Goal: Task Accomplishment & Management: Use online tool/utility

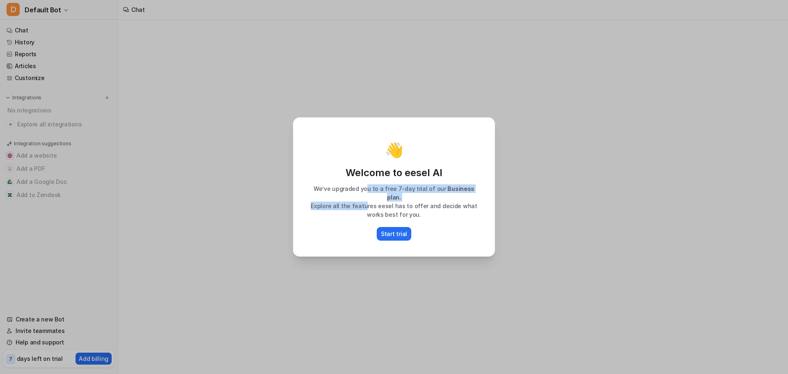
drag, startPoint x: 364, startPoint y: 189, endPoint x: 369, endPoint y: 197, distance: 9.6
click at [369, 197] on div "We’ve upgraded you to a free 7-day trial of our Business plan. Explore all the …" at bounding box center [394, 201] width 183 height 34
click at [395, 202] on p "Explore all the features eesel has to offer and decide what works best for you." at bounding box center [394, 210] width 183 height 17
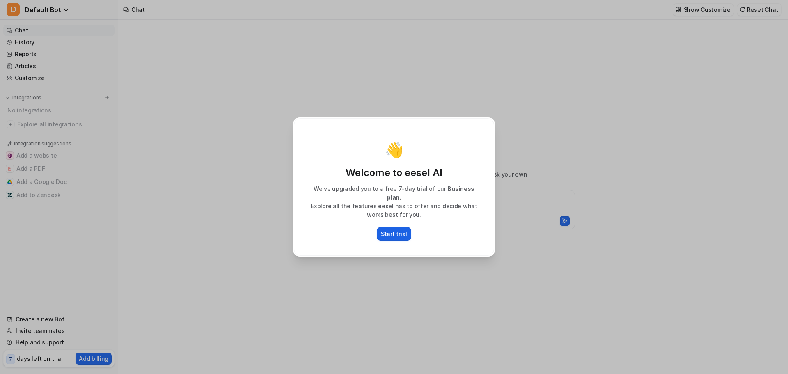
type textarea "**********"
click at [394, 232] on p "Start trial" at bounding box center [394, 234] width 26 height 9
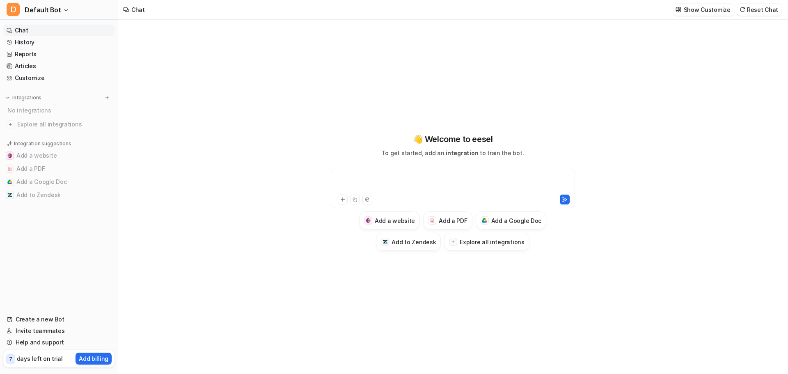
click at [427, 178] on div at bounding box center [453, 183] width 240 height 19
click at [415, 239] on h3 "Add to Zendesk" at bounding box center [414, 242] width 44 height 9
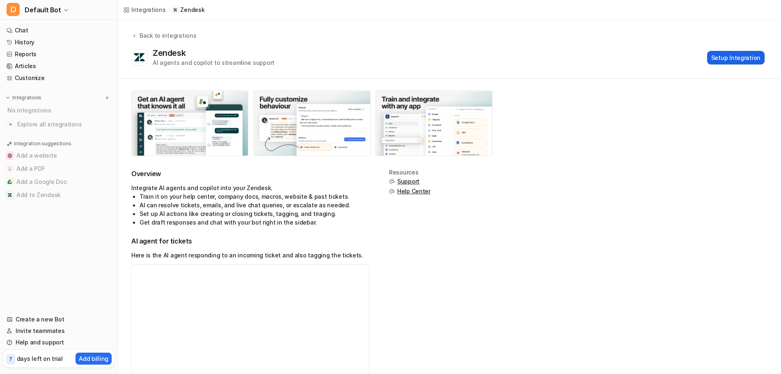
click at [719, 61] on button "Setup Integration" at bounding box center [736, 58] width 57 height 14
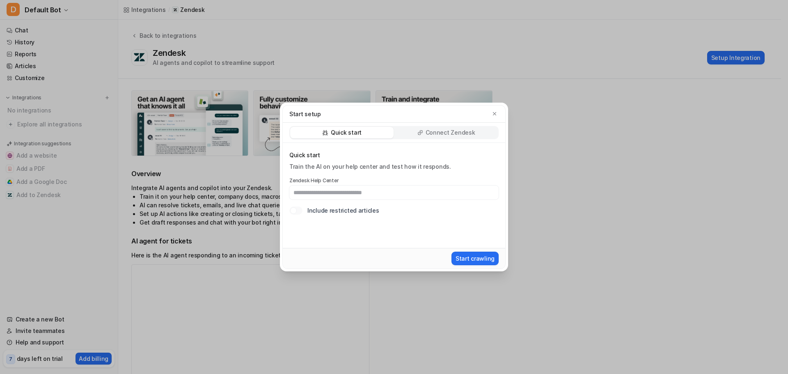
click at [418, 131] on div "Connect Zendesk" at bounding box center [446, 132] width 103 height 11
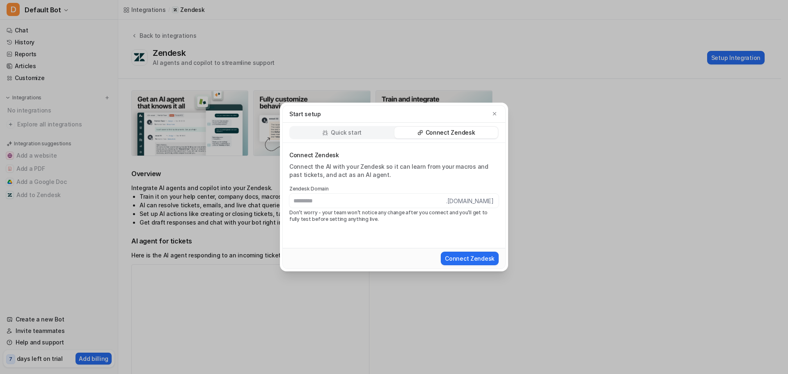
click at [336, 137] on div "Quick start" at bounding box center [341, 132] width 103 height 11
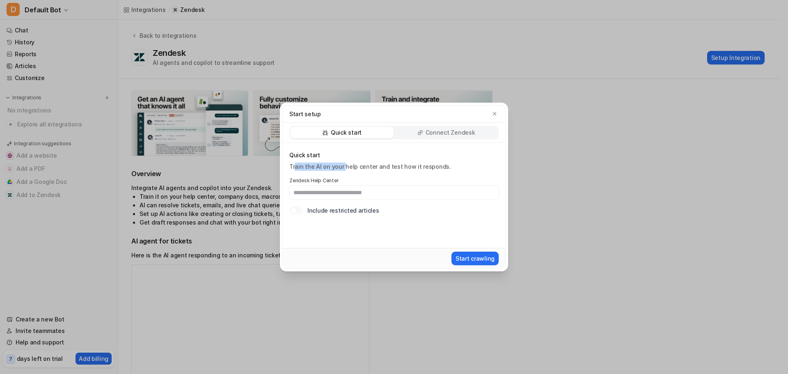
drag, startPoint x: 296, startPoint y: 166, endPoint x: 342, endPoint y: 172, distance: 46.8
click at [342, 172] on div "Quick start Train the AI on your help center and test how it responds. Zendesk …" at bounding box center [394, 183] width 209 height 64
click at [352, 177] on div "Quick start Train the AI on your help center and test how it responds. Zendesk …" at bounding box center [394, 183] width 209 height 64
click at [318, 195] on input "text" at bounding box center [394, 193] width 209 height 14
paste input "**********"
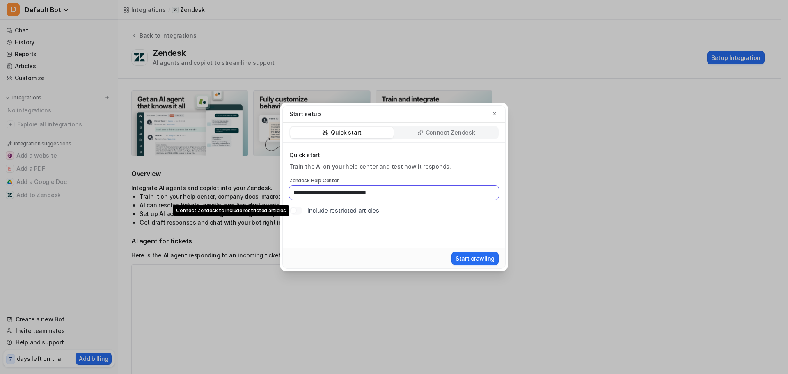
type input "**********"
drag, startPoint x: 296, startPoint y: 214, endPoint x: 312, endPoint y: 226, distance: 20.2
click at [312, 226] on div "**********" at bounding box center [394, 195] width 223 height 105
click at [368, 232] on div "**********" at bounding box center [394, 195] width 223 height 105
click at [461, 255] on button "Start crawling" at bounding box center [475, 259] width 47 height 14
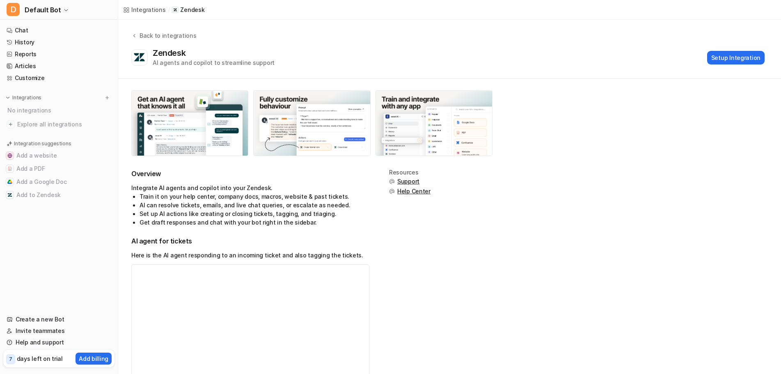
drag, startPoint x: 187, startPoint y: 63, endPoint x: 299, endPoint y: 64, distance: 112.1
click at [187, 63] on div "AI agents and copilot to streamline support" at bounding box center [214, 62] width 122 height 9
click at [733, 58] on button "Setup Integration" at bounding box center [736, 58] width 57 height 14
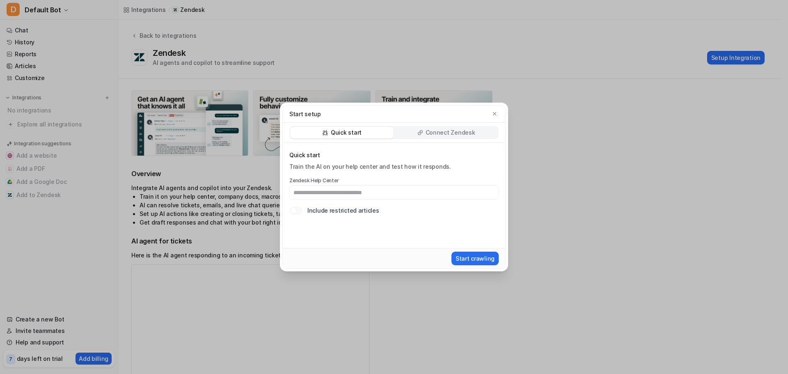
click at [439, 133] on p "Connect Zendesk" at bounding box center [451, 133] width 50 height 8
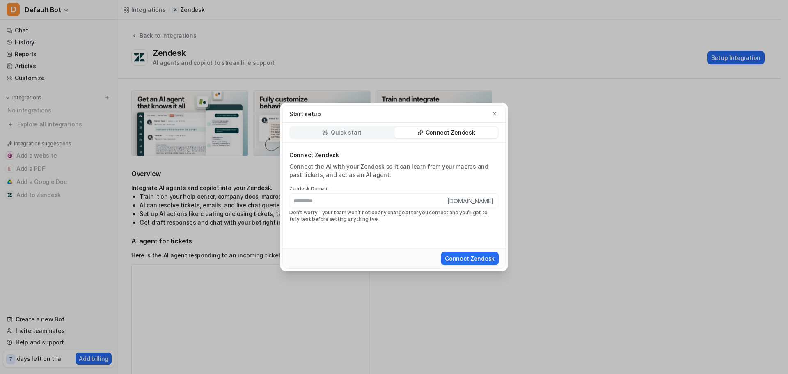
click at [359, 131] on p "Quick start" at bounding box center [346, 133] width 31 height 8
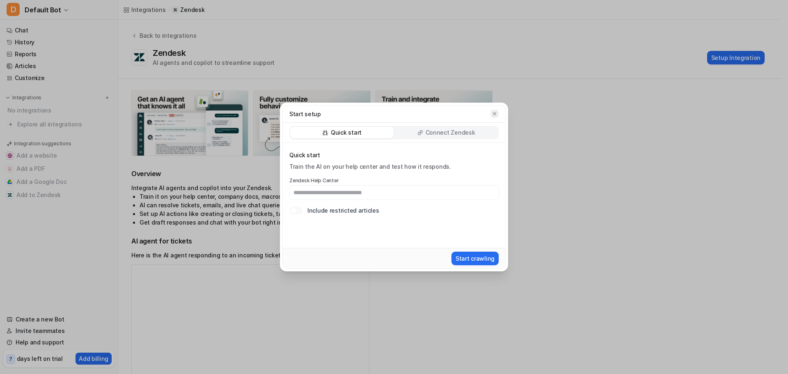
click at [495, 110] on button "button" at bounding box center [495, 114] width 8 height 8
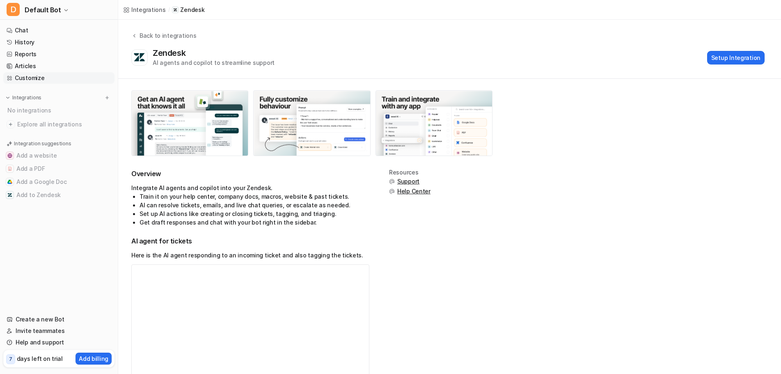
click at [12, 77] on icon at bounding box center [10, 78] width 6 height 6
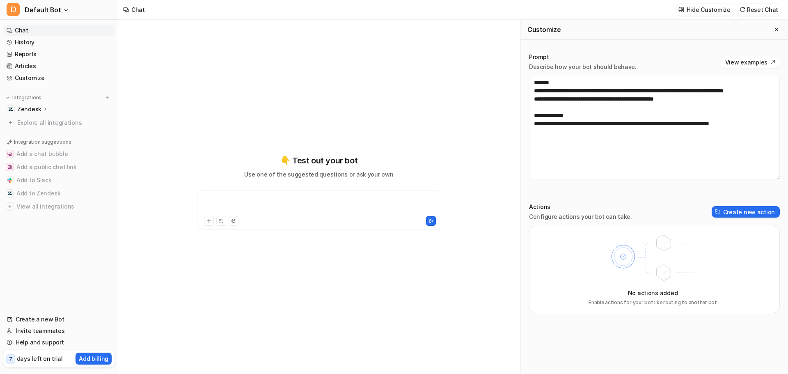
click at [214, 199] on div at bounding box center [319, 204] width 240 height 19
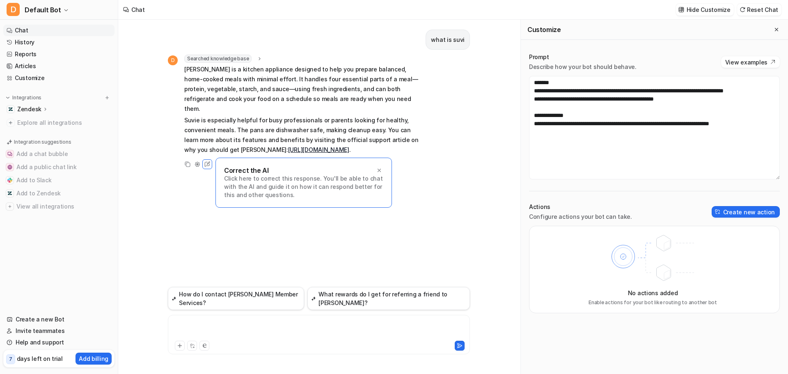
click at [318, 332] on div at bounding box center [319, 329] width 298 height 19
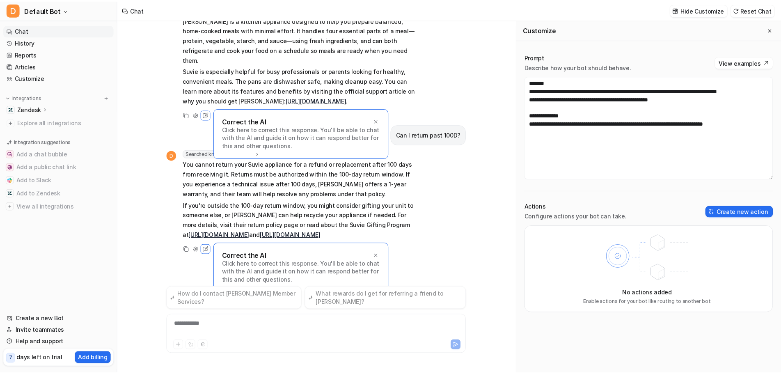
scroll to position [59, 0]
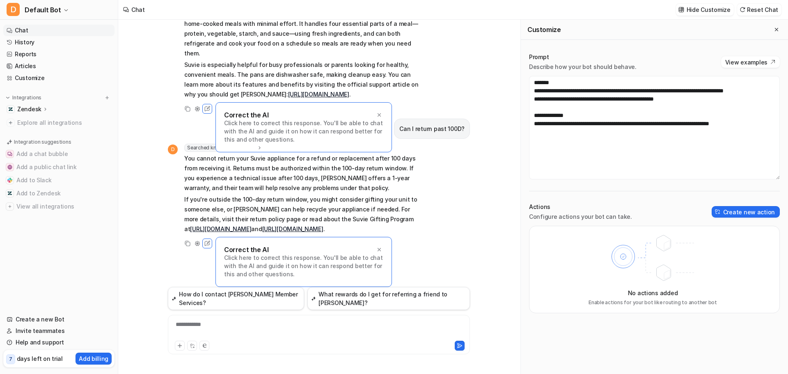
click at [285, 267] on p "Click here to correct this response. You'll be able to chat with the AI and gui…" at bounding box center [303, 266] width 159 height 25
click at [285, 278] on p "Click here to correct this response. You'll be able to chat with the AI and gui…" at bounding box center [303, 266] width 159 height 25
click at [263, 274] on p "Click here to correct this response. You'll be able to chat with the AI and gui…" at bounding box center [303, 266] width 159 height 25
click at [250, 254] on p "Correct the AI" at bounding box center [246, 250] width 44 height 8
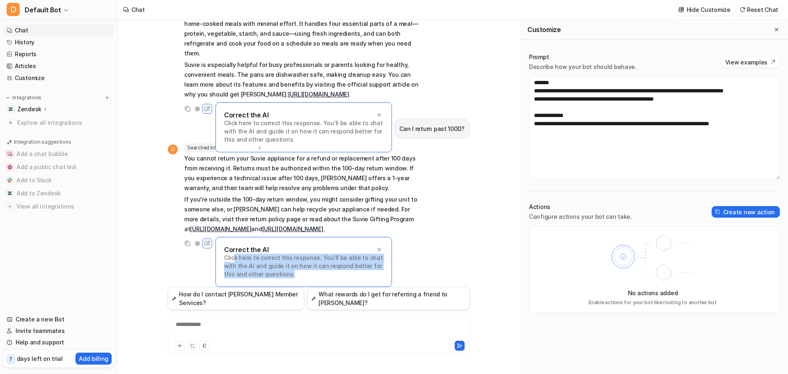
drag, startPoint x: 279, startPoint y: 281, endPoint x: 232, endPoint y: 261, distance: 51.2
click at [232, 261] on p "Click here to correct this response. You'll be able to chat with the AI and gui…" at bounding box center [303, 266] width 159 height 25
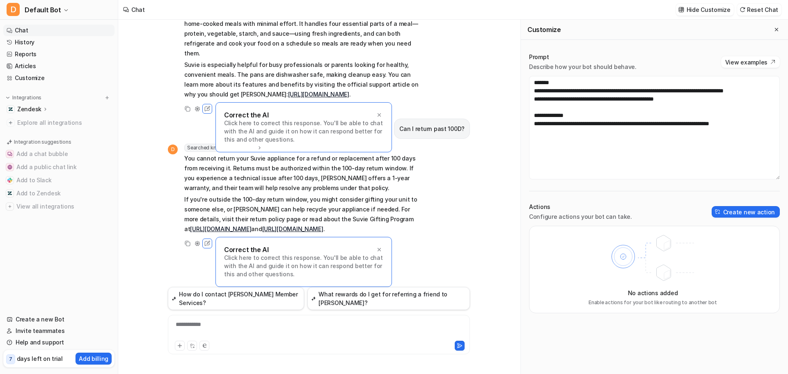
click at [229, 254] on p "Correct the AI" at bounding box center [246, 250] width 44 height 8
click at [239, 262] on p "Click here to correct this response. You'll be able to chat with the AI and gui…" at bounding box center [303, 266] width 159 height 25
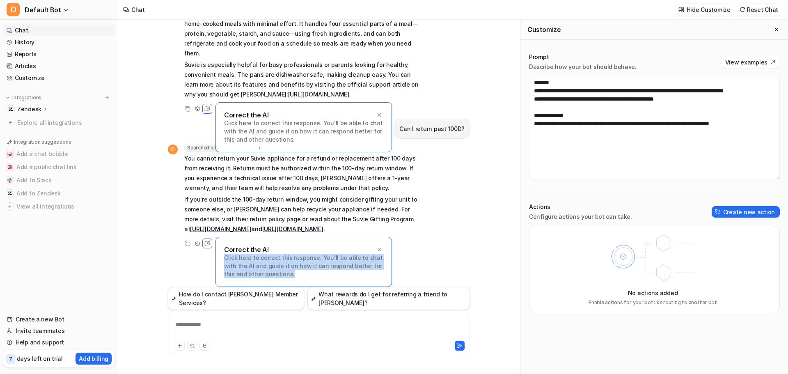
click at [239, 262] on p "Click here to correct this response. You'll be able to chat with the AI and gui…" at bounding box center [303, 266] width 159 height 25
click at [274, 268] on p "Click here to correct this response. You'll be able to chat with the AI and gui…" at bounding box center [303, 266] width 159 height 25
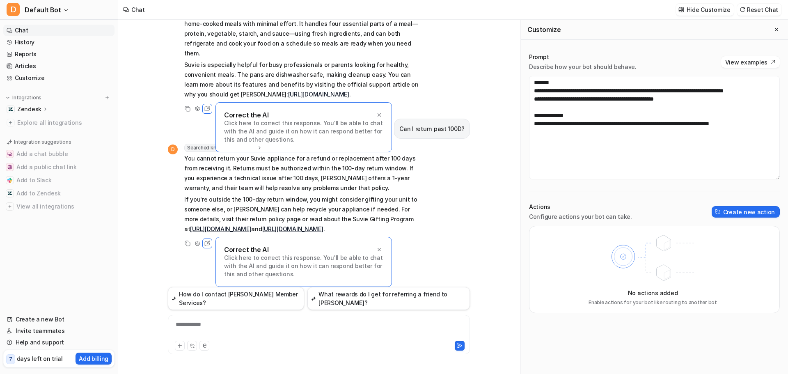
click at [382, 195] on p "If you're outside the 100-day return window, you might consider gifting your un…" at bounding box center [304, 214] width 240 height 39
click at [315, 180] on span "You cannot return your Suvie appliance for a refund or replacement after 100 da…" at bounding box center [304, 194] width 240 height 80
click at [35, 66] on link "Articles" at bounding box center [58, 65] width 111 height 11
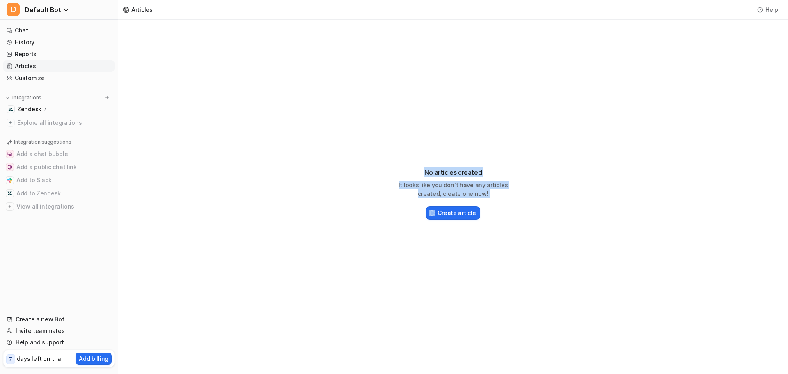
drag, startPoint x: 371, startPoint y: 170, endPoint x: 415, endPoint y: 211, distance: 60.4
click at [409, 211] on div "No articles created It looks like you don't have any articles created, create o…" at bounding box center [453, 190] width 670 height 341
click at [353, 202] on div "No articles created It looks like you don't have any articles created, create o…" at bounding box center [453, 190] width 670 height 341
click at [31, 80] on link "Customize" at bounding box center [58, 77] width 111 height 11
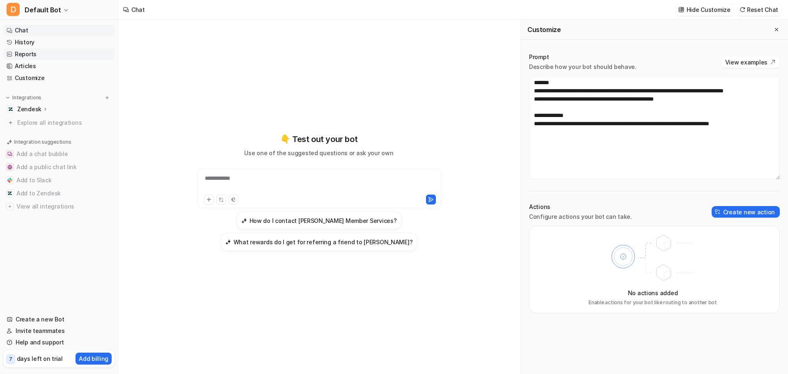
click at [22, 52] on link "Reports" at bounding box center [58, 53] width 111 height 11
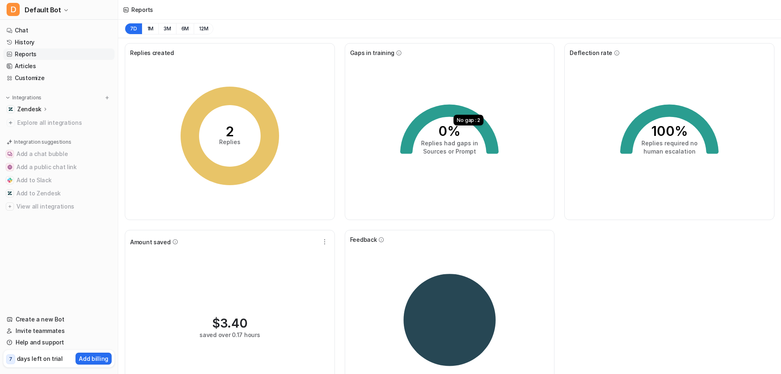
drag, startPoint x: 433, startPoint y: 128, endPoint x: 423, endPoint y: 112, distance: 18.2
click at [423, 112] on icon "0% Replies had gaps in Sources or Prompt" at bounding box center [449, 135] width 123 height 123
click at [222, 138] on icon "2 Replies" at bounding box center [229, 135] width 123 height 123
click at [232, 137] on tspan "2" at bounding box center [230, 132] width 8 height 16
click at [211, 98] on icon at bounding box center [230, 136] width 99 height 99
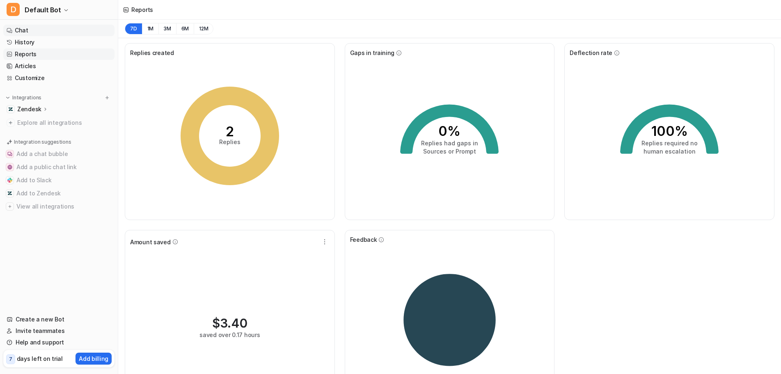
click at [38, 30] on link "Chat" at bounding box center [58, 30] width 111 height 11
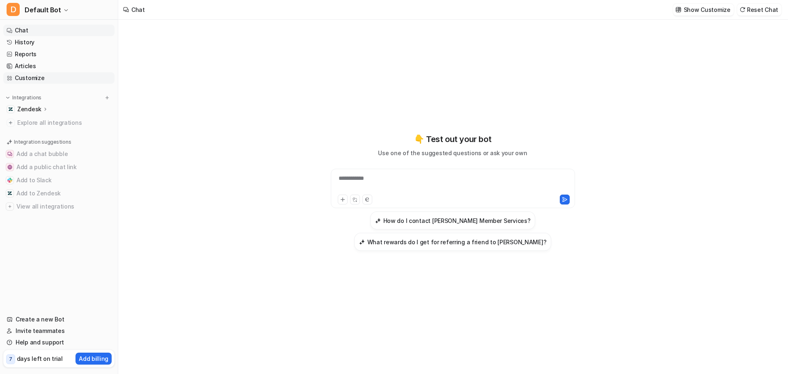
click at [41, 74] on link "Customize" at bounding box center [58, 77] width 111 height 11
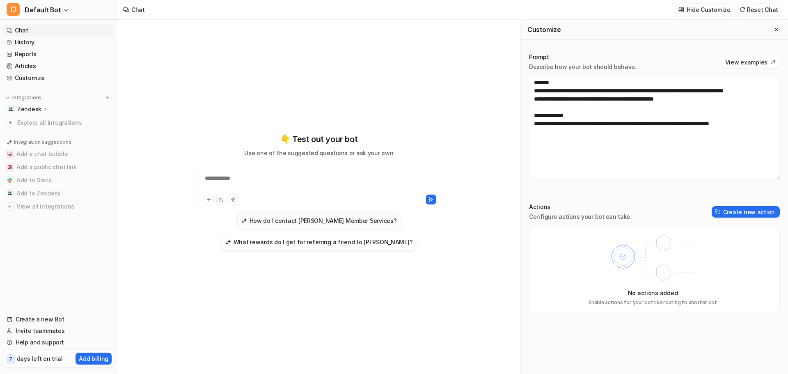
click at [321, 220] on h3 "How do I contact [PERSON_NAME] Member Services?" at bounding box center [323, 220] width 147 height 9
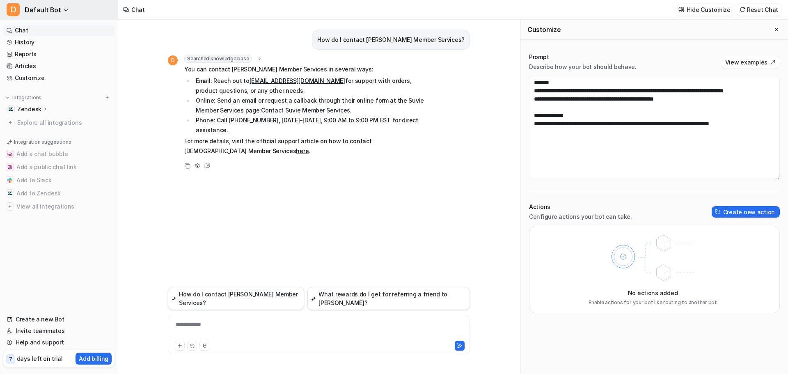
click at [64, 9] on icon "button" at bounding box center [66, 10] width 5 height 5
click at [64, 64] on link "Settings" at bounding box center [65, 62] width 113 height 14
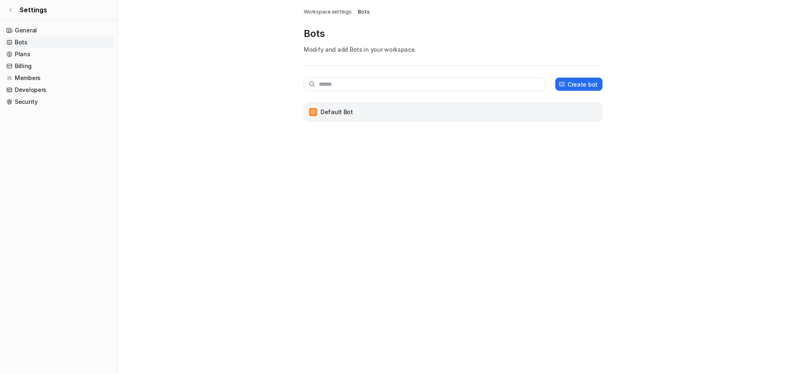
click at [317, 109] on div "D Default Bot" at bounding box center [454, 111] width 292 height 11
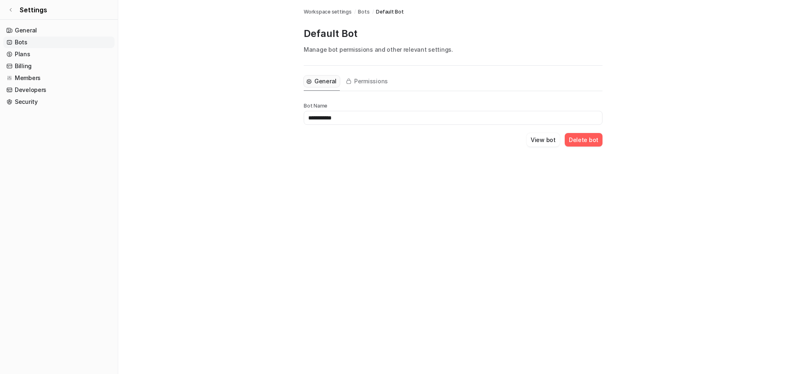
drag, startPoint x: 415, startPoint y: 118, endPoint x: 299, endPoint y: 112, distance: 116.0
click at [299, 112] on div "**********" at bounding box center [453, 83] width 312 height 166
type input "*****"
click at [540, 138] on button "View bot" at bounding box center [543, 140] width 33 height 14
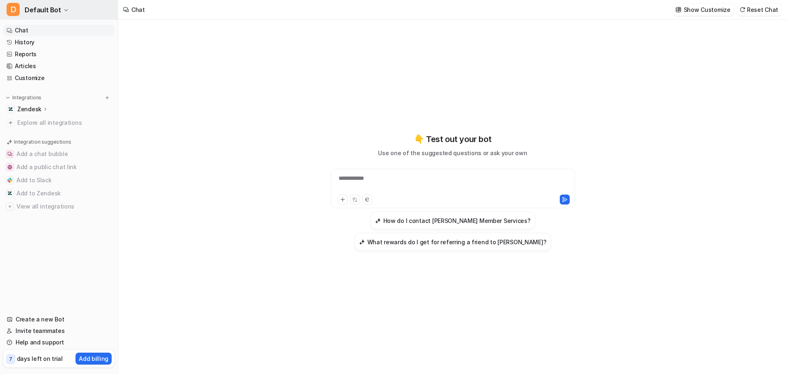
click at [64, 10] on icon "button" at bounding box center [66, 10] width 5 height 5
click at [218, 39] on div "**********" at bounding box center [394, 187] width 788 height 374
click at [23, 32] on link "Chat" at bounding box center [58, 30] width 111 height 11
click at [40, 108] on div "Zendesk" at bounding box center [32, 109] width 31 height 8
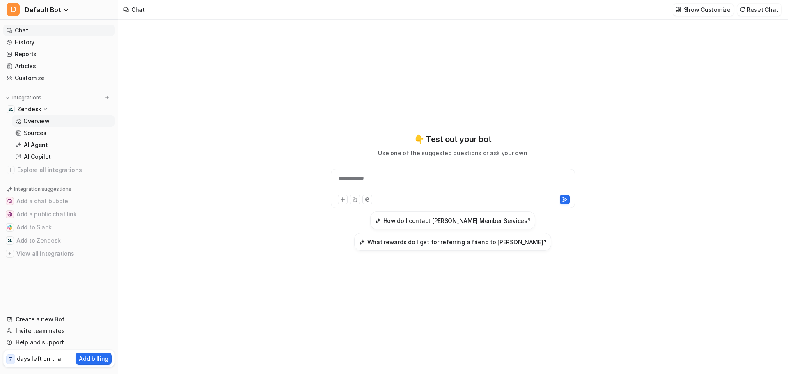
click at [35, 120] on p "Overview" at bounding box center [36, 121] width 26 height 8
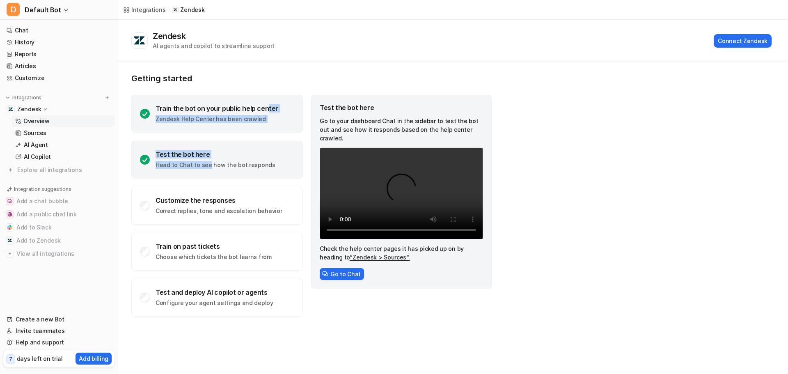
drag, startPoint x: 219, startPoint y: 155, endPoint x: 266, endPoint y: 109, distance: 65.6
click at [266, 109] on div "Train the bot on your public help center Zendesk Help Center has been crawled T…" at bounding box center [217, 206] width 172 height 222
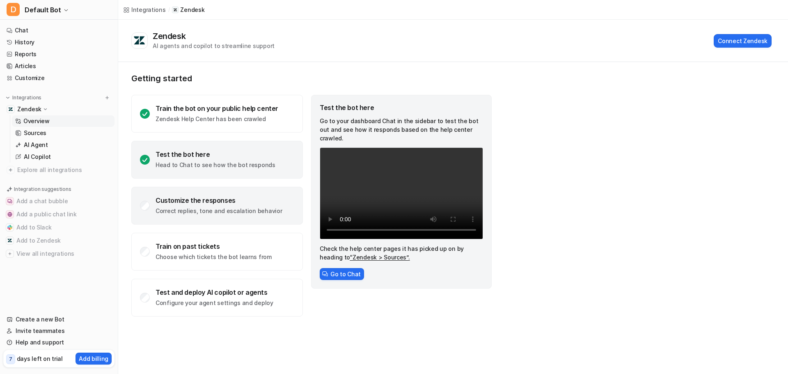
click at [228, 201] on div "Customize the responses" at bounding box center [219, 200] width 126 height 8
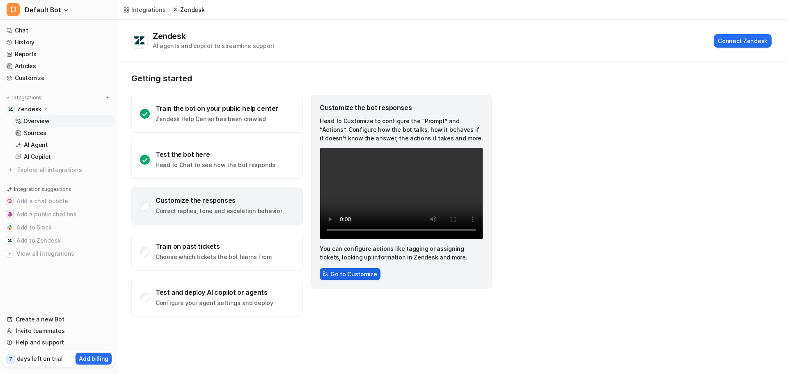
click at [354, 276] on button "Go to Customize" at bounding box center [350, 274] width 61 height 12
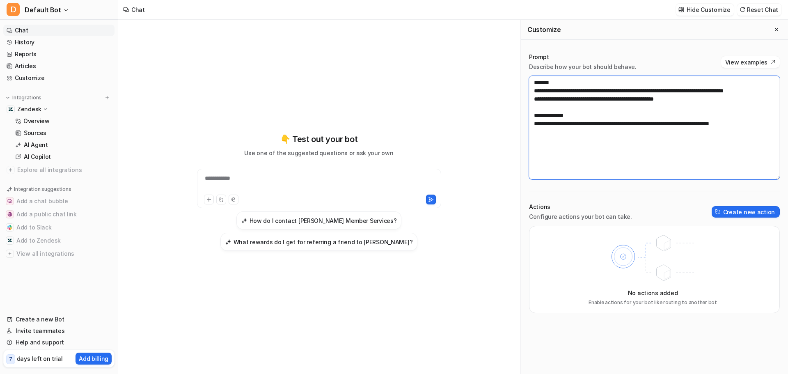
click at [612, 108] on textarea "**********" at bounding box center [654, 127] width 251 height 103
click at [609, 108] on textarea "**********" at bounding box center [654, 127] width 251 height 103
click at [581, 65] on p "Describe how your bot should behave." at bounding box center [583, 67] width 108 height 8
click at [41, 42] on link "History" at bounding box center [58, 42] width 111 height 11
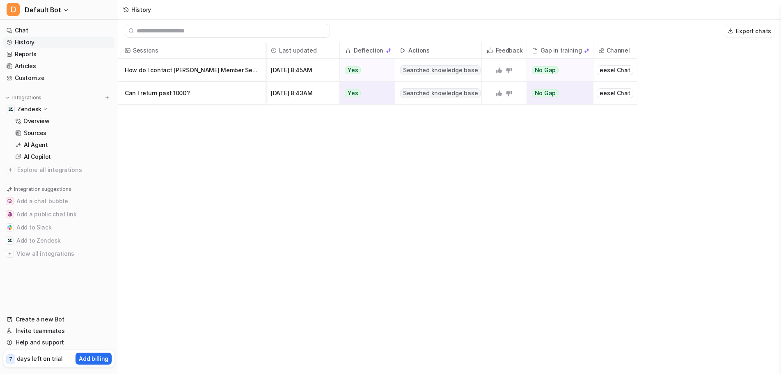
click at [176, 95] on p "Can I return past 100D?" at bounding box center [192, 93] width 134 height 23
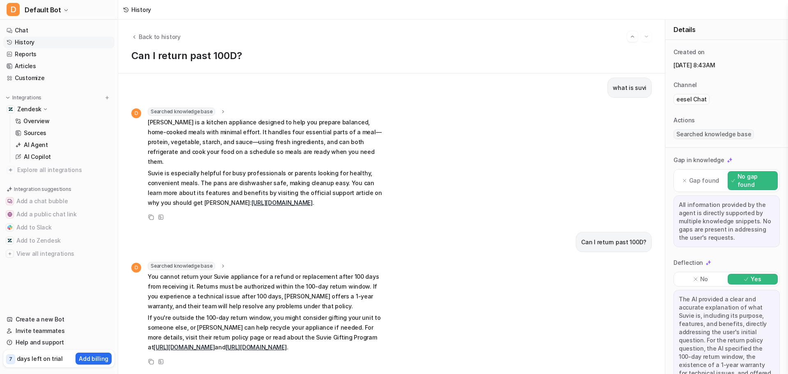
click at [244, 168] on p "Suvie is especially helpful for busy professionals or parents looking for healt…" at bounding box center [268, 187] width 240 height 39
click at [221, 263] on icon at bounding box center [224, 266] width 6 height 6
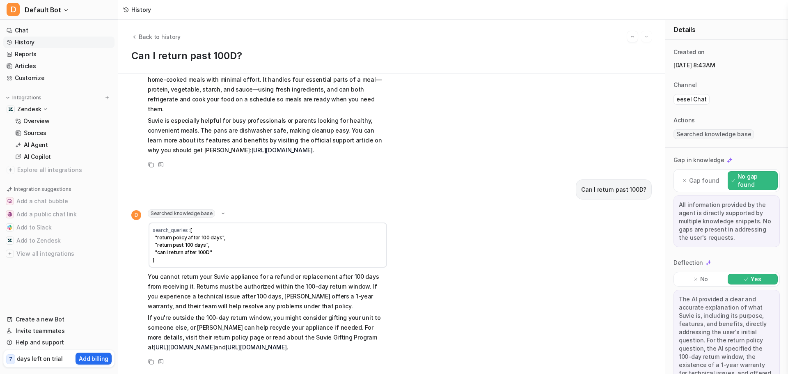
click at [701, 182] on p "Gap found" at bounding box center [704, 181] width 30 height 8
click at [699, 231] on div "All information provided by the agent is directly supported by multiple knowled…" at bounding box center [727, 221] width 106 height 52
click at [263, 223] on td "search_queries : [ "return policy after 100 days", "return past 100 days", "can…" at bounding box center [268, 245] width 239 height 45
click at [294, 277] on p "You cannot return your Suvie appliance for a refund or replacement after 100 da…" at bounding box center [268, 291] width 240 height 39
drag, startPoint x: 279, startPoint y: 272, endPoint x: 274, endPoint y: 268, distance: 6.2
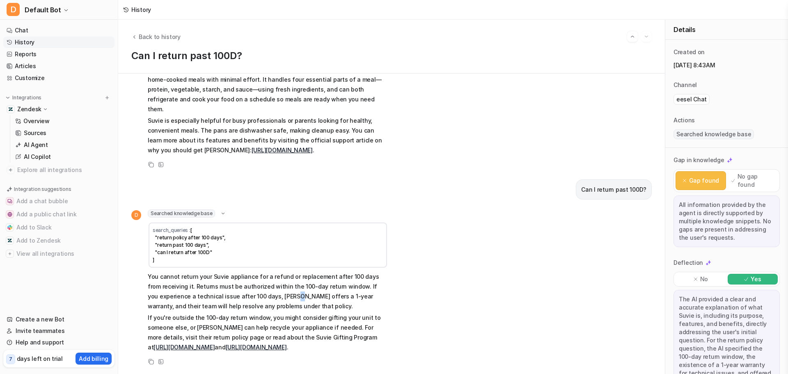
click at [280, 272] on p "You cannot return your Suvie appliance for a refund or replacement after 100 da…" at bounding box center [268, 291] width 240 height 39
click at [224, 211] on icon at bounding box center [223, 214] width 6 height 6
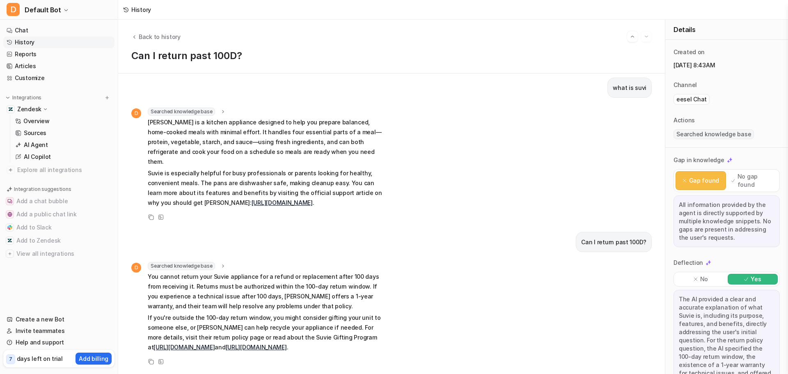
scroll to position [24, 0]
click at [312, 281] on p "You cannot return your Suvie appliance for a refund or replacement after 100 da…" at bounding box center [268, 291] width 240 height 39
drag, startPoint x: 296, startPoint y: 248, endPoint x: 490, endPoint y: 262, distance: 193.9
click at [367, 272] on p "You cannot return your Suvie appliance for a refund or replacement after 100 da…" at bounding box center [268, 291] width 240 height 39
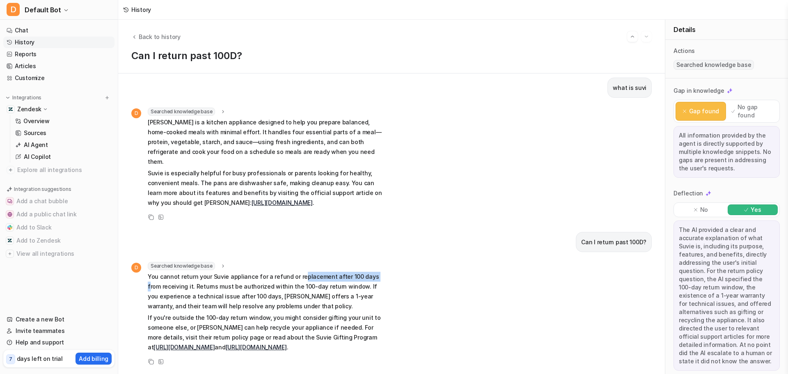
scroll to position [75, 0]
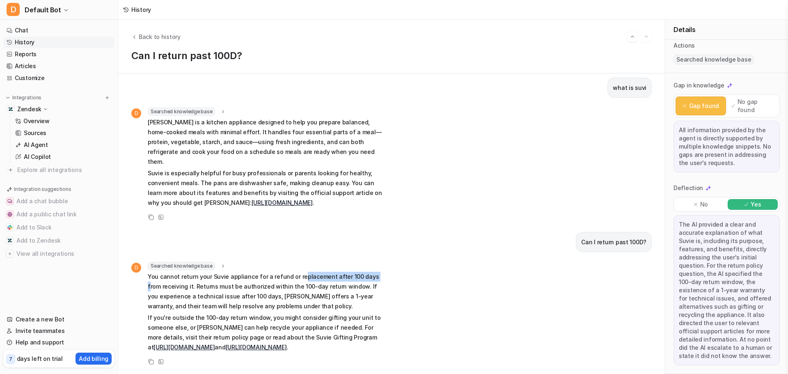
click at [727, 86] on img at bounding box center [730, 86] width 6 height 6
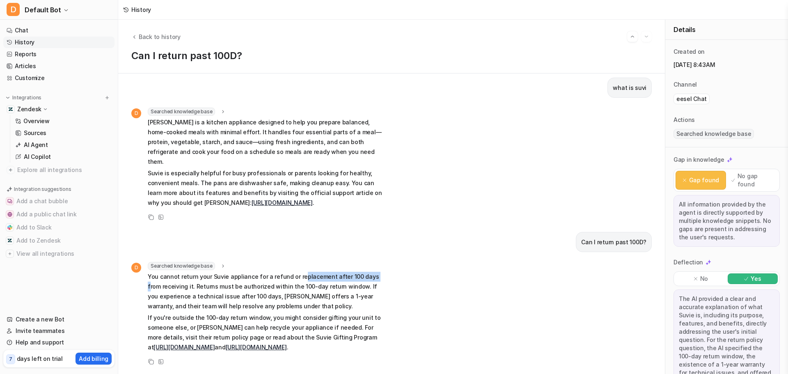
scroll to position [0, 0]
click at [138, 34] on button "Back to history" at bounding box center [155, 36] width 49 height 9
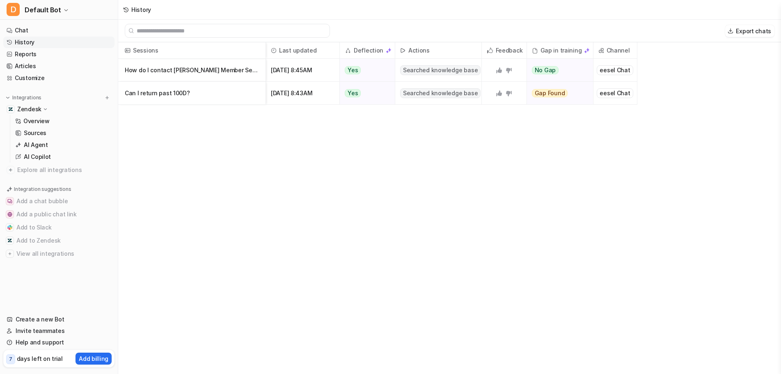
click at [359, 242] on div "Sessions Last updated Deflection Actions Feedback Gap in training Channel How d…" at bounding box center [449, 208] width 663 height 333
click at [430, 185] on div "Sessions Last updated Deflection Actions Feedback Gap in training Channel How d…" at bounding box center [449, 208] width 663 height 333
click at [41, 129] on p "Sources" at bounding box center [35, 133] width 23 height 8
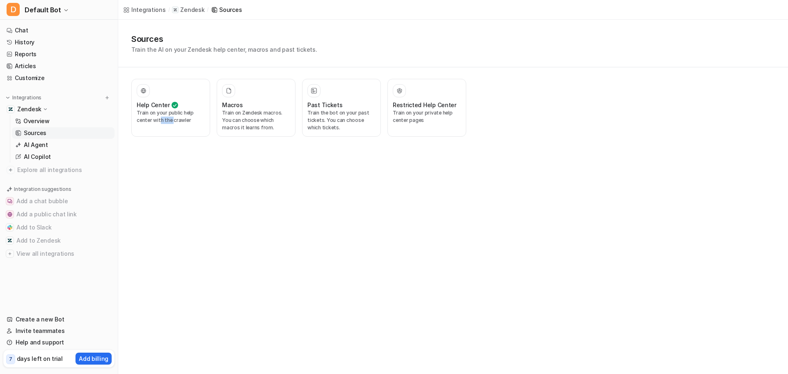
drag, startPoint x: 159, startPoint y: 175, endPoint x: 173, endPoint y: 187, distance: 18.1
click at [173, 187] on div "Integrations / Zendesk / Sources Sources Train the AI on your Zendesk help cent…" at bounding box center [394, 187] width 788 height 374
click at [172, 187] on div "Integrations / Zendesk / Sources Sources Train the AI on your Zendesk help cent…" at bounding box center [394, 187] width 788 height 374
drag, startPoint x: 151, startPoint y: 156, endPoint x: 168, endPoint y: 150, distance: 18.8
click at [168, 150] on div "Integrations / Zendesk / Sources Sources Train the AI on your Zendesk help cent…" at bounding box center [394, 187] width 788 height 374
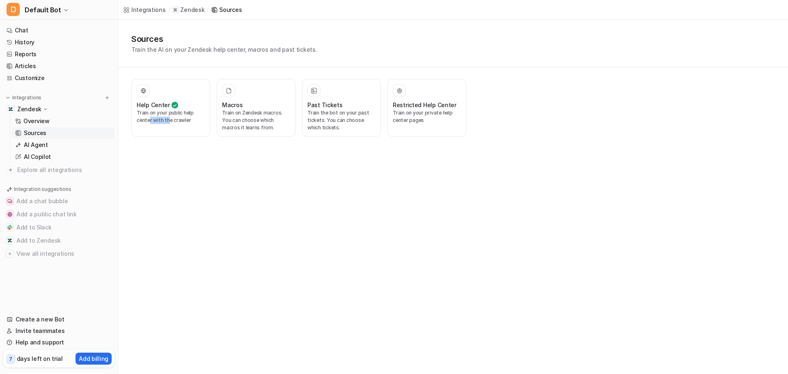
click at [168, 150] on div "Integrations / Zendesk / Sources Sources Train the AI on your Zendesk help cent…" at bounding box center [394, 187] width 788 height 374
drag, startPoint x: 152, startPoint y: 165, endPoint x: 161, endPoint y: 159, distance: 10.1
click at [161, 159] on div "Integrations / Zendesk / Sources Sources Train the AI on your Zendesk help cent…" at bounding box center [394, 187] width 788 height 374
click at [161, 163] on div "Integrations / Zendesk / Sources Sources Train the AI on your Zendesk help cent…" at bounding box center [394, 187] width 788 height 374
click at [153, 153] on div "Integrations / Zendesk / Sources Sources Train the AI on your Zendesk help cent…" at bounding box center [394, 187] width 788 height 374
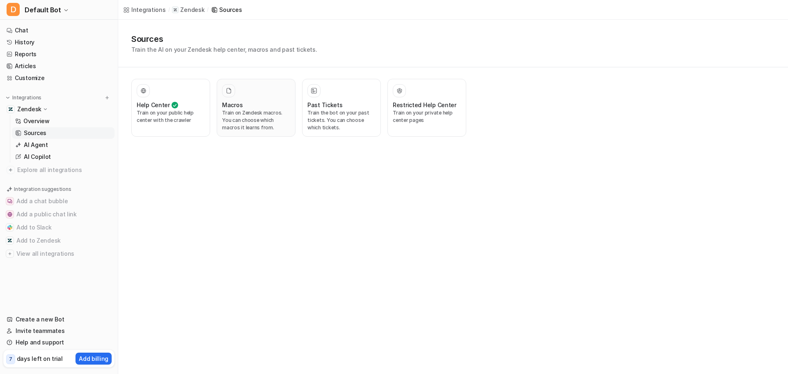
click at [247, 119] on p "Train on Zendesk macros. You can choose which macros it learns from." at bounding box center [256, 120] width 68 height 22
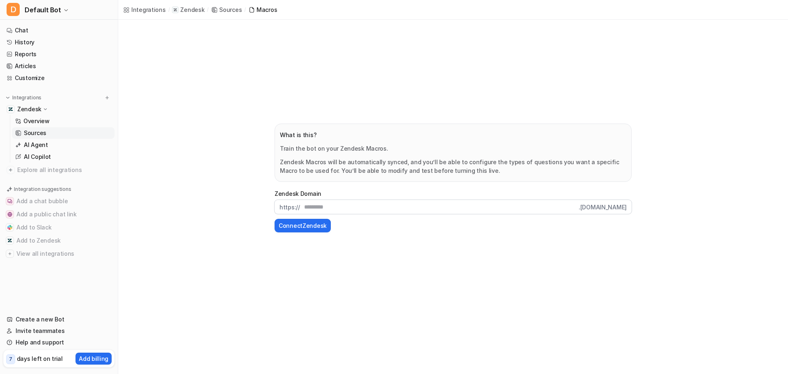
click at [217, 149] on main "What is this? Train the bot on your Zendesk Macros. Zendesk Macros will be auto…" at bounding box center [453, 178] width 670 height 317
click at [34, 142] on p "AI Agent" at bounding box center [36, 145] width 24 height 8
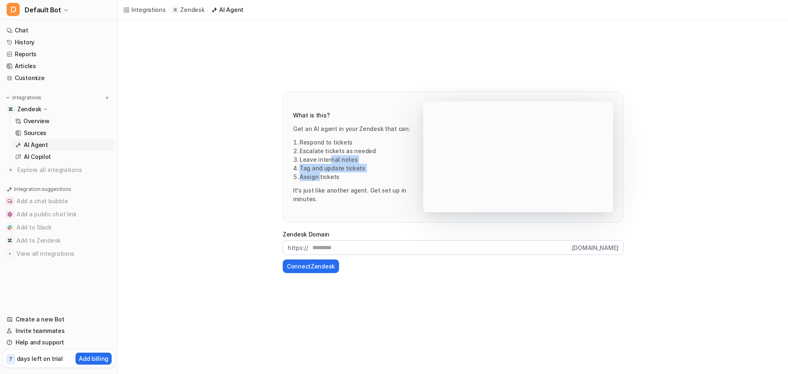
drag, startPoint x: 330, startPoint y: 160, endPoint x: 320, endPoint y: 182, distance: 24.6
click at [320, 181] on ol "Respond to tickets Escalate tickets as needed Leave internal notes Tag and upda…" at bounding box center [358, 159] width 130 height 43
click at [310, 155] on li "Escalate tickets as needed" at bounding box center [362, 151] width 124 height 9
drag, startPoint x: 304, startPoint y: 145, endPoint x: 360, endPoint y: 158, distance: 57.2
click at [360, 158] on ol "Respond to tickets Escalate tickets as needed Leave internal notes Tag and upda…" at bounding box center [358, 159] width 130 height 43
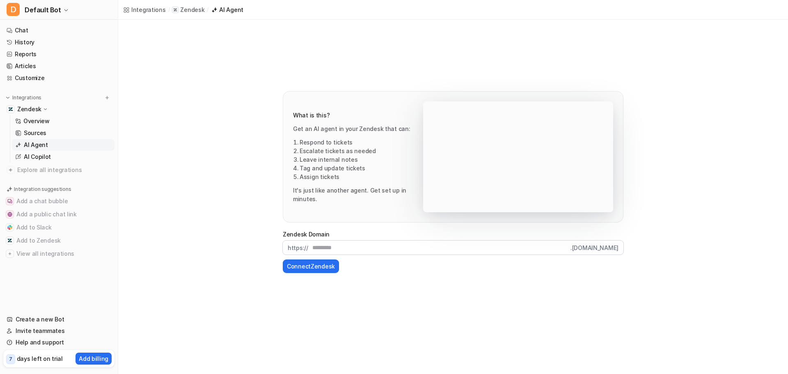
click at [365, 164] on li "Leave internal notes" at bounding box center [362, 159] width 124 height 9
drag, startPoint x: 333, startPoint y: 163, endPoint x: 364, endPoint y: 174, distance: 33.0
click at [342, 174] on ol "Respond to tickets Escalate tickets as needed Leave internal notes Tag and upda…" at bounding box center [358, 159] width 130 height 43
click at [364, 172] on li "Tag and update tickets" at bounding box center [362, 168] width 124 height 9
click at [44, 154] on p "AI Copilot" at bounding box center [37, 157] width 27 height 8
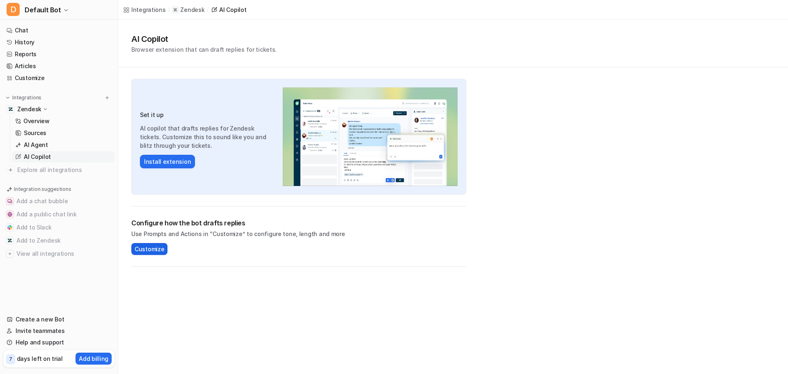
click at [156, 246] on span "Customize" at bounding box center [150, 249] width 30 height 9
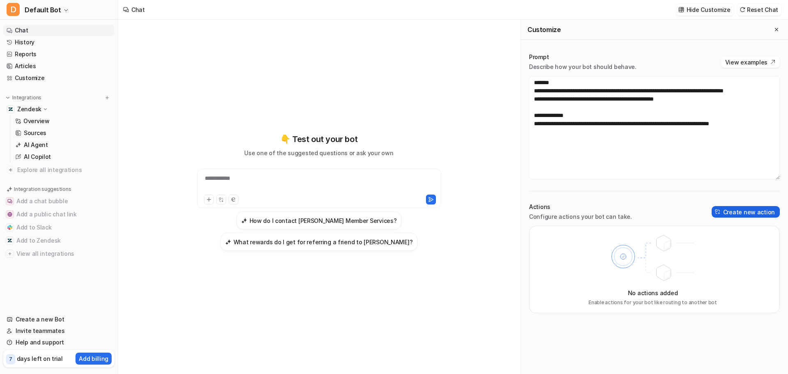
click at [736, 212] on button "Create new action" at bounding box center [746, 211] width 68 height 11
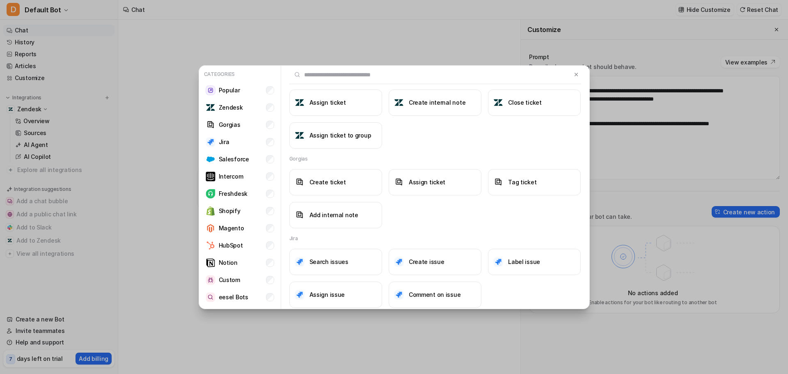
scroll to position [82, 0]
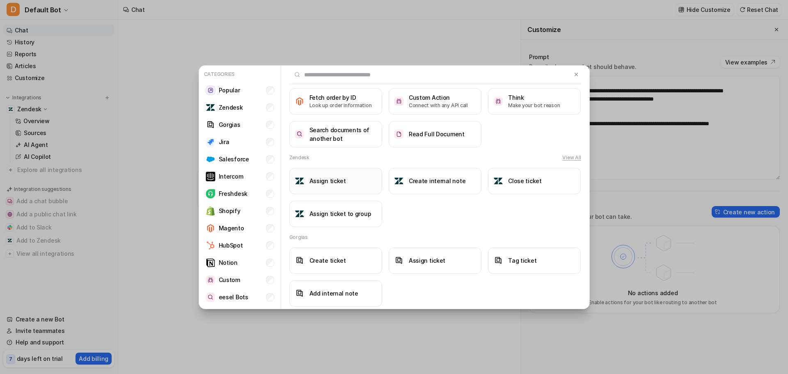
click at [339, 176] on button "Assign ticket" at bounding box center [336, 181] width 93 height 26
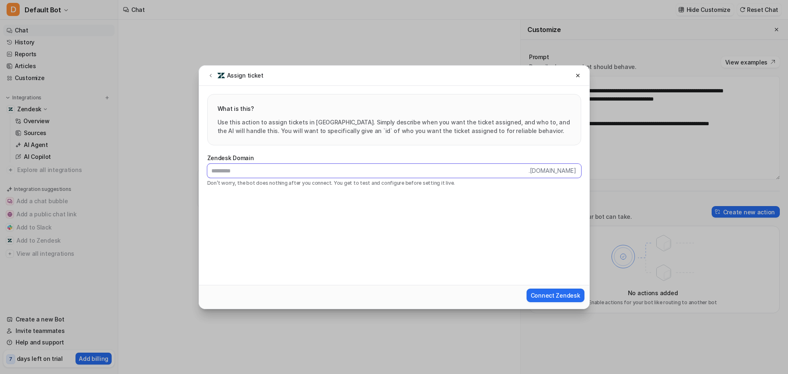
click at [507, 174] on input "text" at bounding box center [368, 171] width 322 height 14
click at [580, 78] on icon at bounding box center [578, 76] width 6 height 6
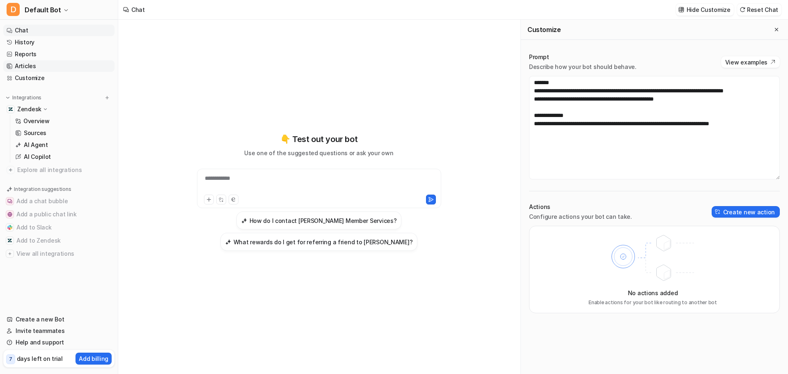
click at [32, 63] on link "Articles" at bounding box center [58, 65] width 111 height 11
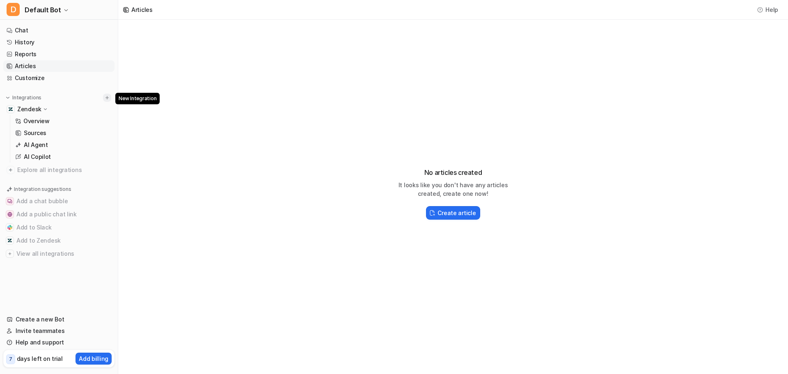
click at [106, 95] on img at bounding box center [107, 98] width 6 height 6
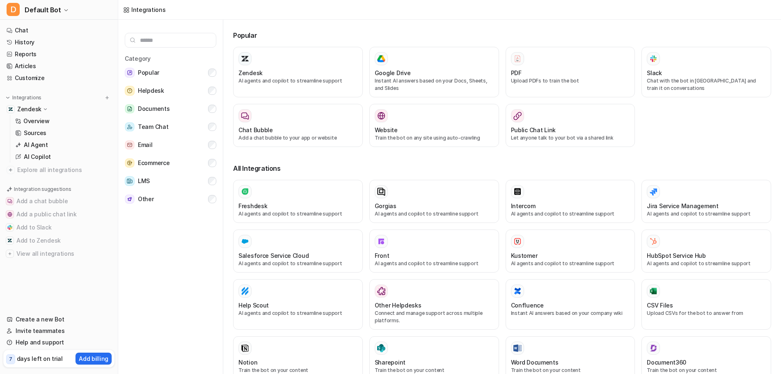
drag, startPoint x: 110, startPoint y: 98, endPoint x: 169, endPoint y: 278, distance: 189.5
click at [169, 278] on div "D Default Bot Chat History Reports Articles Customize Integrations Zendesk Over…" at bounding box center [390, 187] width 781 height 374
click at [43, 117] on p "Overview" at bounding box center [36, 121] width 26 height 8
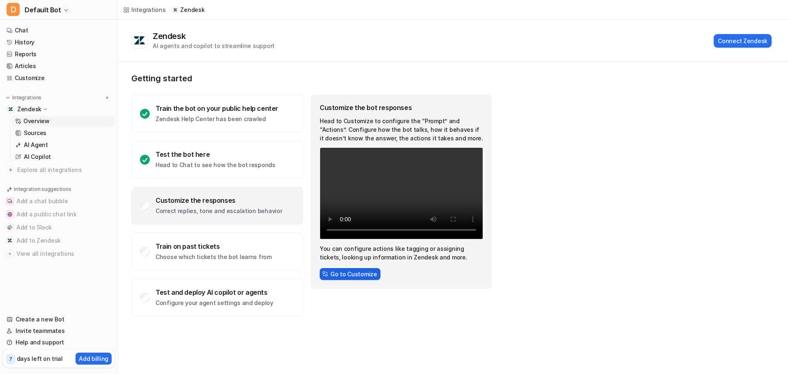
click at [353, 276] on button "Go to Customize" at bounding box center [350, 274] width 61 height 12
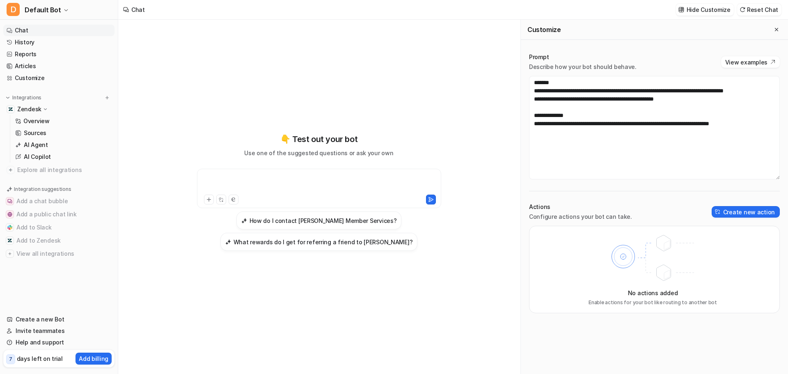
click at [317, 182] on div at bounding box center [319, 183] width 240 height 19
click at [305, 246] on button "What rewards do I get for referring a friend to [PERSON_NAME]?" at bounding box center [320, 242] width 198 height 18
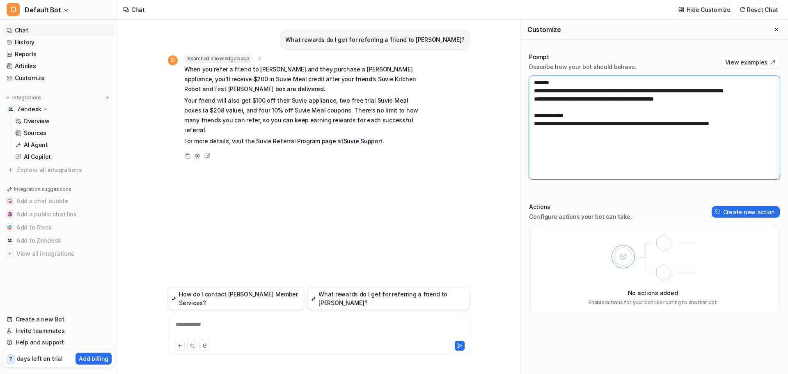
click at [612, 150] on textarea "**********" at bounding box center [654, 127] width 251 height 103
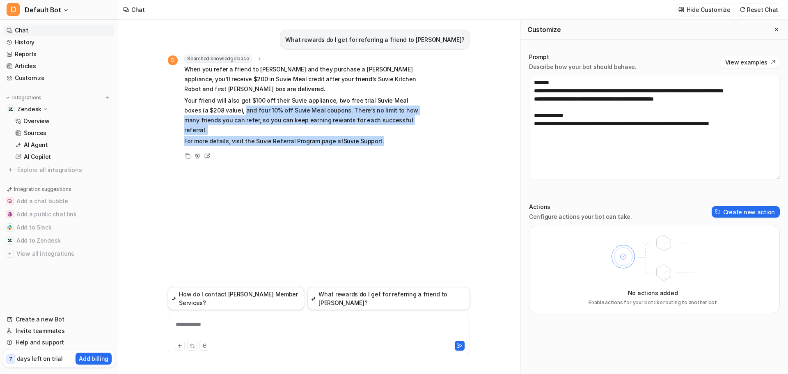
drag, startPoint x: 219, startPoint y: 110, endPoint x: 422, endPoint y: 128, distance: 203.6
click at [422, 128] on span "When you refer a friend to [PERSON_NAME] and they purchase a [PERSON_NAME] appl…" at bounding box center [304, 105] width 240 height 82
click at [422, 136] on p "For more details, visit the Suvie Referral Program page at [GEOGRAPHIC_DATA] Su…" at bounding box center [304, 141] width 240 height 10
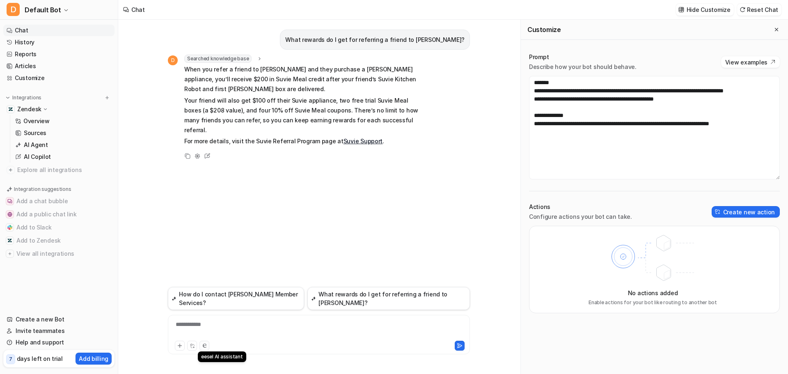
click at [205, 349] on button at bounding box center [205, 346] width 10 height 10
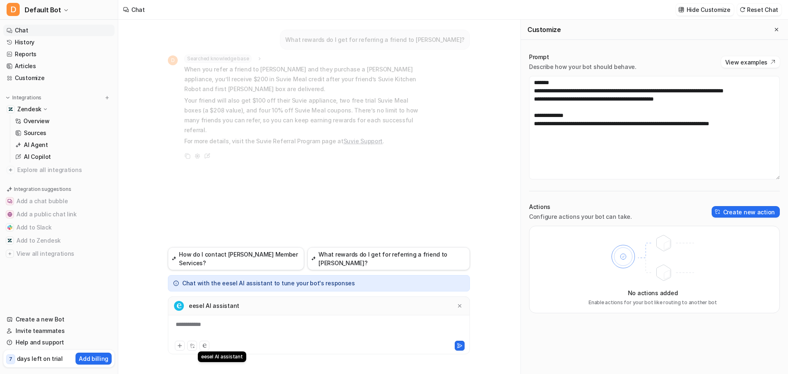
click at [205, 349] on button at bounding box center [205, 346] width 10 height 10
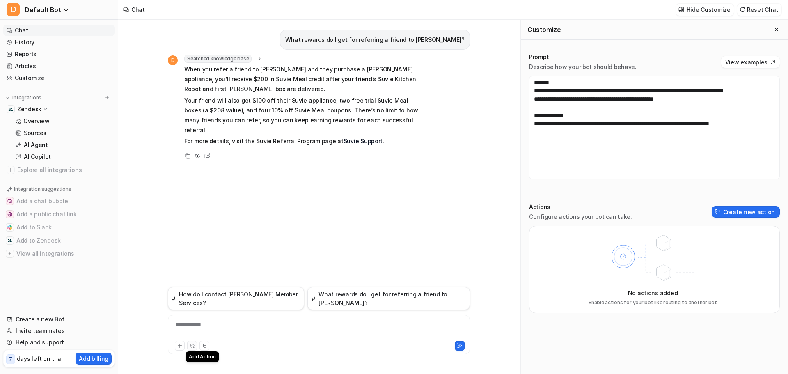
click at [191, 345] on icon at bounding box center [192, 345] width 5 height 5
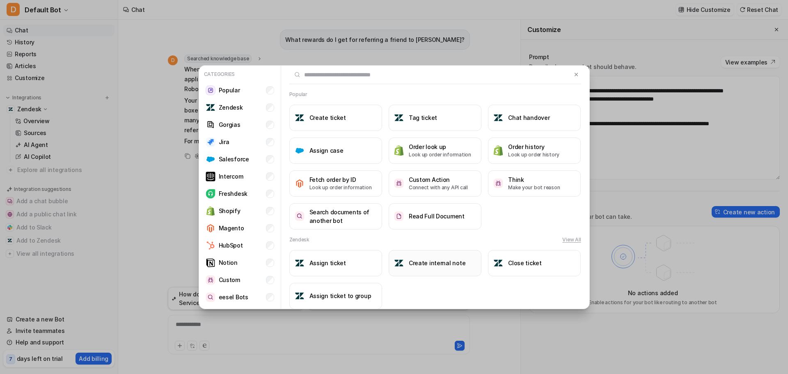
click at [424, 256] on button "Create internal note" at bounding box center [435, 263] width 93 height 26
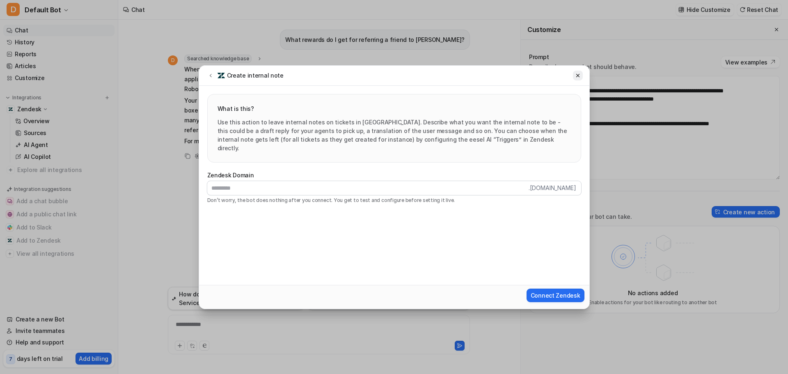
click at [577, 74] on icon at bounding box center [577, 75] width 3 height 3
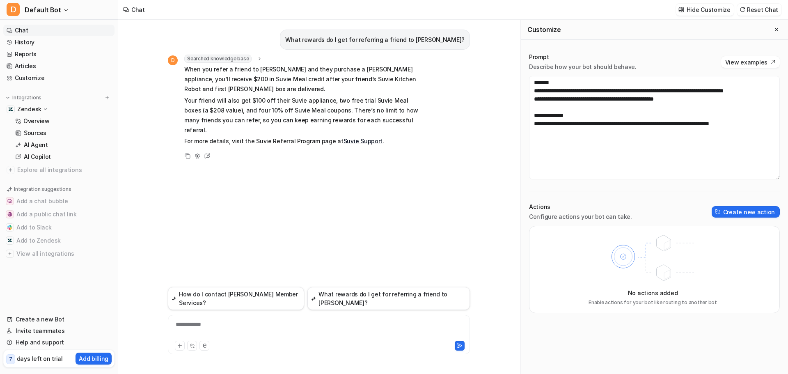
drag, startPoint x: 279, startPoint y: 223, endPoint x: 276, endPoint y: 227, distance: 4.4
click at [276, 227] on div "What rewards do I get for referring a friend to [PERSON_NAME]? D Searched knowl…" at bounding box center [319, 153] width 302 height 267
click at [257, 329] on div at bounding box center [319, 329] width 298 height 19
click at [608, 97] on textarea "**********" at bounding box center [654, 127] width 251 height 103
click at [614, 99] on textarea "**********" at bounding box center [654, 127] width 251 height 103
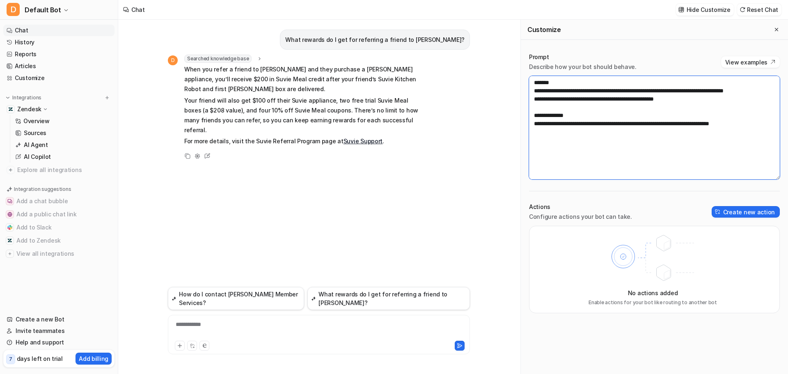
click at [606, 95] on textarea "**********" at bounding box center [654, 127] width 251 height 103
click at [606, 96] on textarea "**********" at bounding box center [654, 127] width 251 height 103
click at [603, 90] on textarea "**********" at bounding box center [654, 127] width 251 height 103
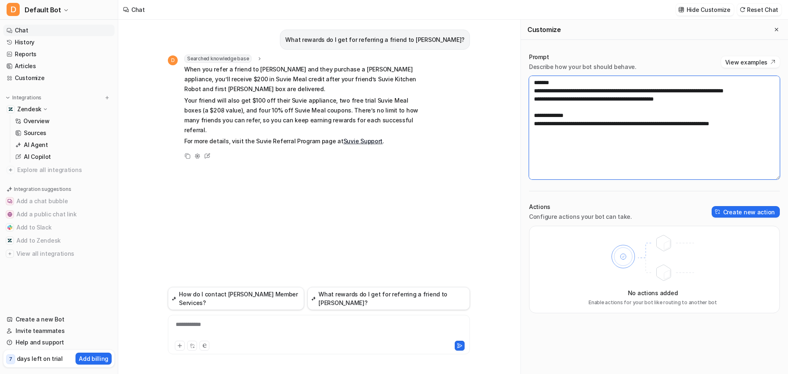
click at [614, 97] on textarea "**********" at bounding box center [654, 127] width 251 height 103
click at [615, 100] on textarea "**********" at bounding box center [654, 127] width 251 height 103
click at [701, 107] on textarea "**********" at bounding box center [654, 127] width 251 height 103
click at [652, 93] on textarea "**********" at bounding box center [654, 127] width 251 height 103
click at [656, 95] on textarea "**********" at bounding box center [654, 127] width 251 height 103
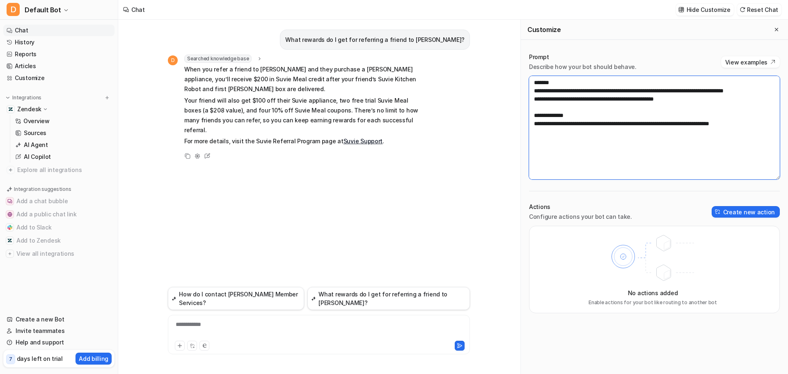
click at [710, 99] on textarea "**********" at bounding box center [654, 127] width 251 height 103
drag, startPoint x: 591, startPoint y: 134, endPoint x: 758, endPoint y: 136, distance: 166.3
click at [758, 136] on textarea "**********" at bounding box center [654, 127] width 251 height 103
click at [637, 148] on textarea "**********" at bounding box center [654, 127] width 251 height 103
click at [280, 320] on div at bounding box center [319, 329] width 298 height 19
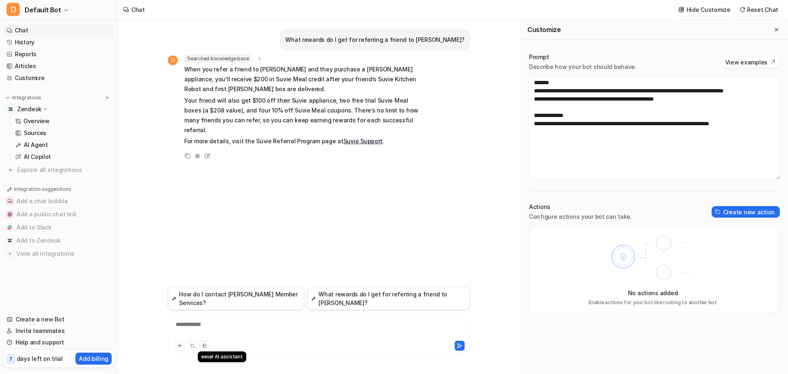
click at [205, 345] on icon at bounding box center [205, 346] width 4 height 4
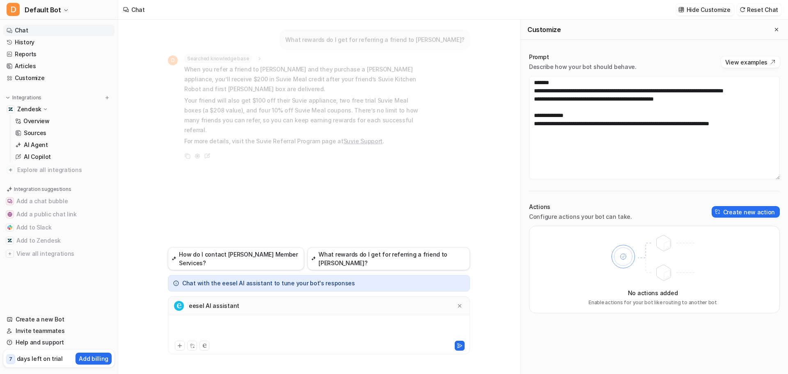
click at [267, 321] on div at bounding box center [319, 329] width 298 height 19
click at [353, 326] on div "**********" at bounding box center [319, 329] width 298 height 19
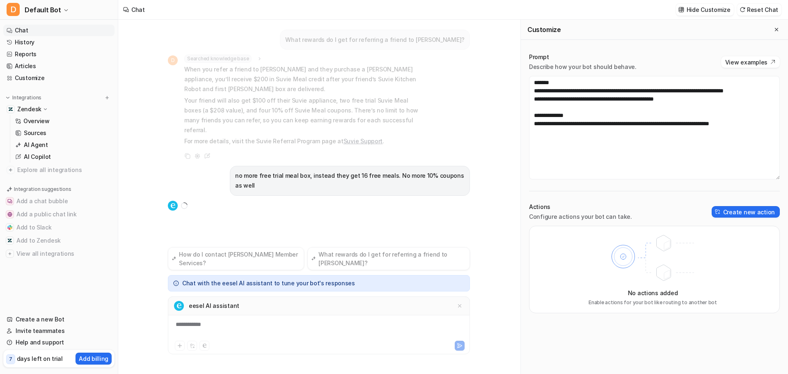
drag, startPoint x: 315, startPoint y: 222, endPoint x: 308, endPoint y: 232, distance: 12.3
click at [308, 232] on div "What rewards do I get for referring a friend to [PERSON_NAME]? D Searched knowl…" at bounding box center [319, 134] width 302 height 228
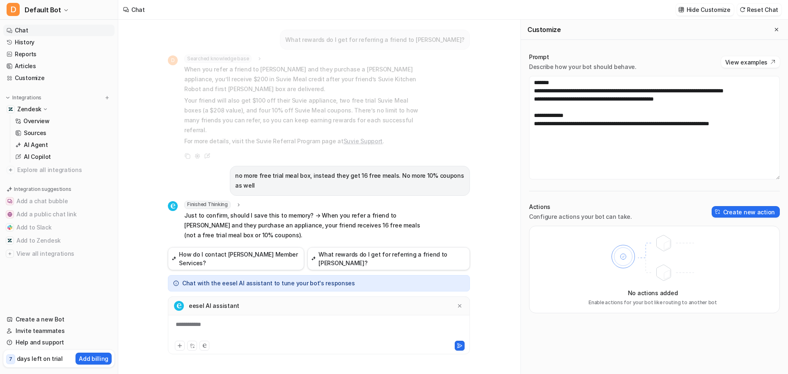
click at [292, 312] on div "eesel AI assistant" at bounding box center [319, 305] width 302 height 19
click at [299, 322] on div "**********" at bounding box center [319, 329] width 298 height 19
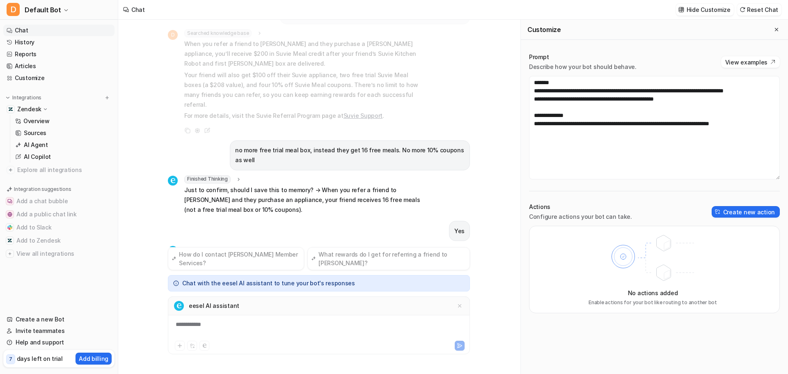
click at [336, 186] on p "Just to confirm, should I save this to memory? → When you refer a friend to [PE…" at bounding box center [304, 200] width 240 height 30
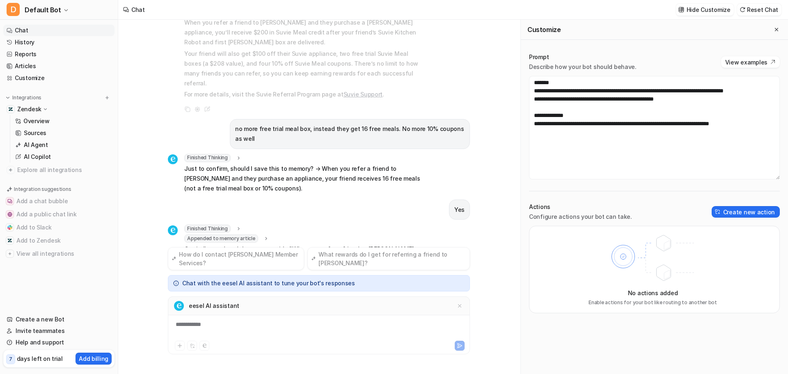
scroll to position [57, 0]
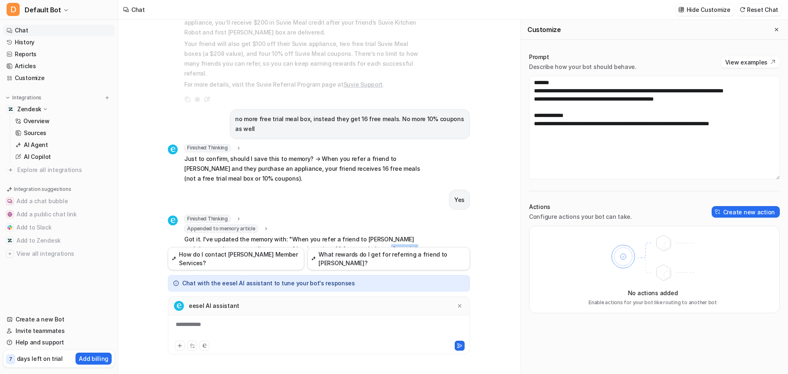
drag, startPoint x: 444, startPoint y: 236, endPoint x: 340, endPoint y: 290, distance: 116.8
click at [343, 241] on div "Finished Thinking thought : "User confirmed the factual correction. I will now …" at bounding box center [319, 240] width 302 height 51
click at [341, 324] on div at bounding box center [319, 329] width 298 height 19
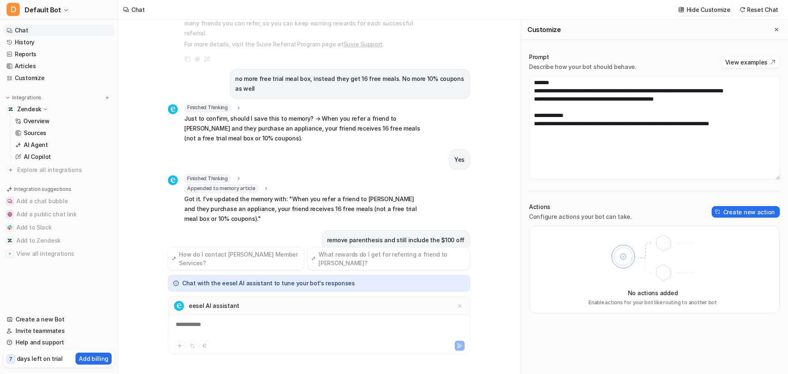
scroll to position [117, 0]
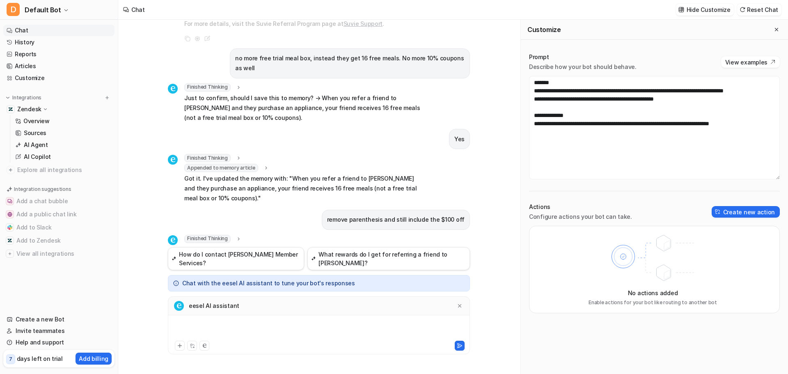
click at [336, 325] on div at bounding box center [319, 329] width 298 height 19
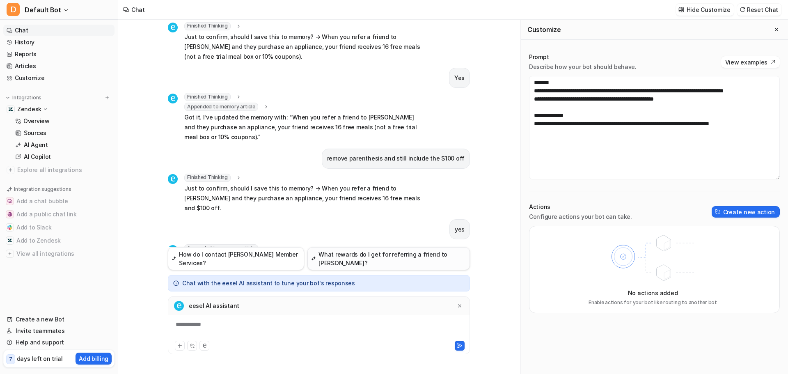
click at [366, 262] on button "What rewards do I get for referring a friend to [PERSON_NAME]?" at bounding box center [389, 258] width 163 height 23
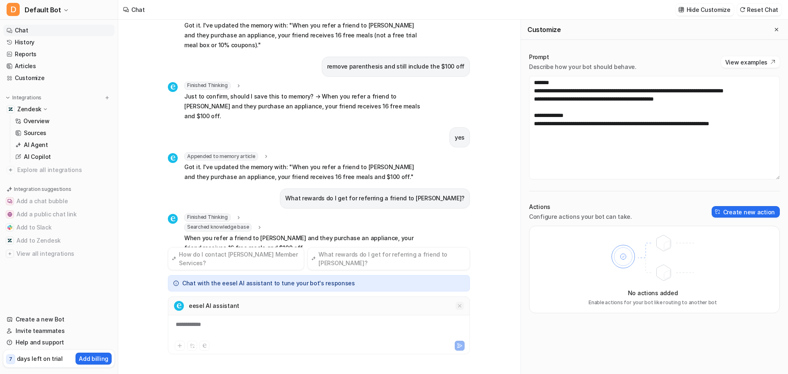
scroll to position [282, 0]
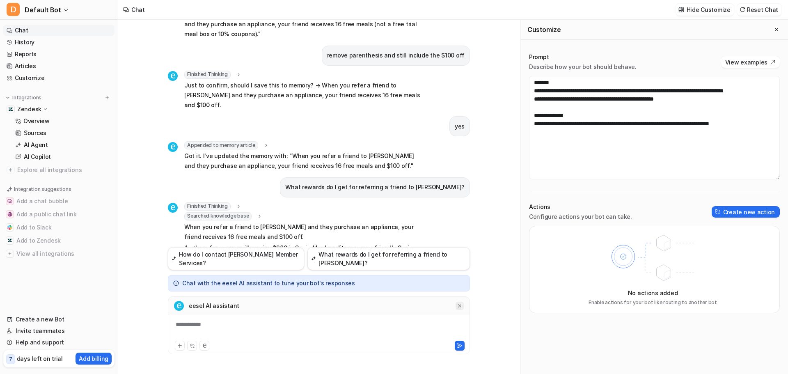
click at [462, 306] on icon at bounding box center [460, 306] width 6 height 6
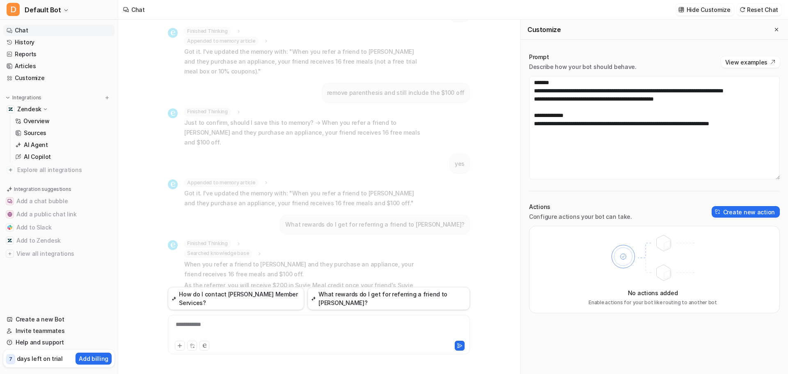
click at [370, 280] on p "As the referrer, you will receive $200 in Suvie Meal credit once your friend's …" at bounding box center [304, 290] width 240 height 20
click at [373, 301] on button "What rewards do I get for referring a friend to [PERSON_NAME]?" at bounding box center [389, 298] width 163 height 23
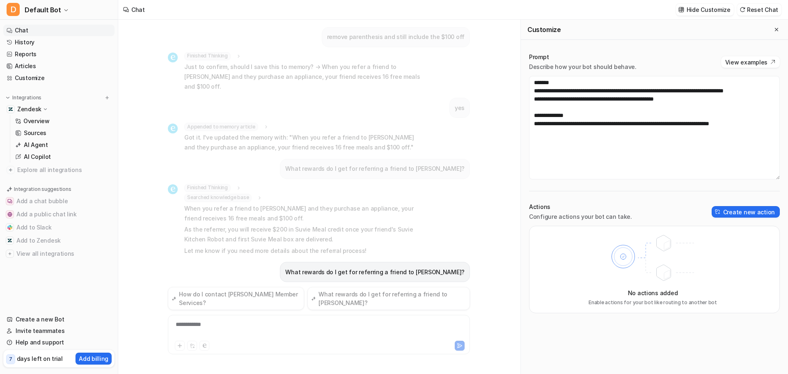
scroll to position [310, 0]
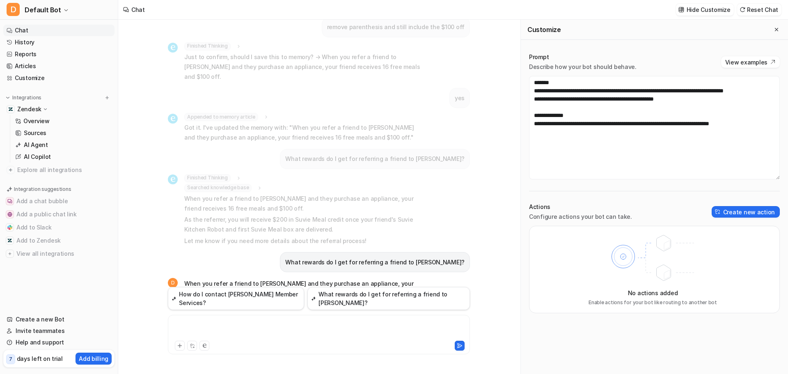
drag, startPoint x: 289, startPoint y: 335, endPoint x: 309, endPoint y: 332, distance: 19.9
click at [309, 332] on div at bounding box center [319, 329] width 298 height 19
drag, startPoint x: 306, startPoint y: 280, endPoint x: 312, endPoint y: 284, distance: 6.8
click at [312, 284] on div "What rewards do I get for referring a friend to [PERSON_NAME]? D Searched knowl…" at bounding box center [319, 153] width 302 height 267
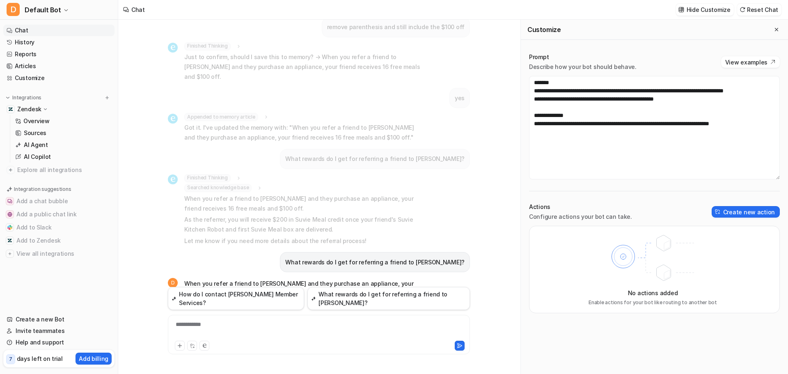
click at [312, 284] on div "What rewards do I get for referring a friend to [PERSON_NAME]? D Searched knowl…" at bounding box center [319, 153] width 302 height 267
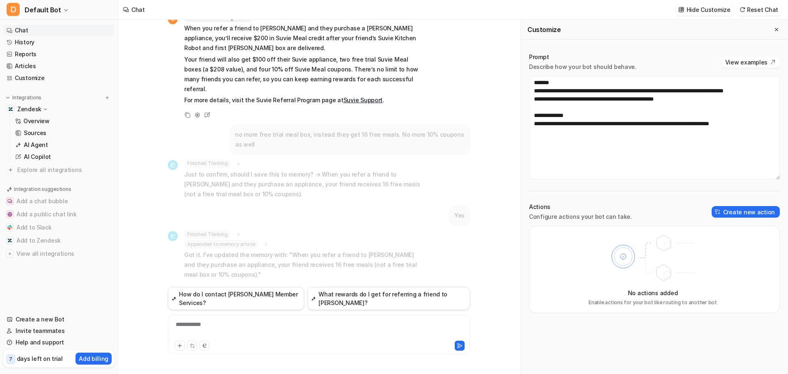
scroll to position [23, 0]
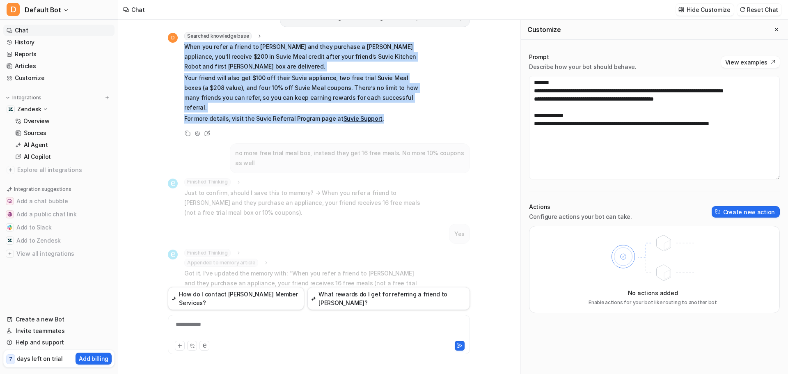
drag, startPoint x: 184, startPoint y: 47, endPoint x: 407, endPoint y: 106, distance: 231.1
click at [407, 106] on div "D Searched knowledge base search_queries : [ "referral rewards for referring a …" at bounding box center [296, 78] width 257 height 93
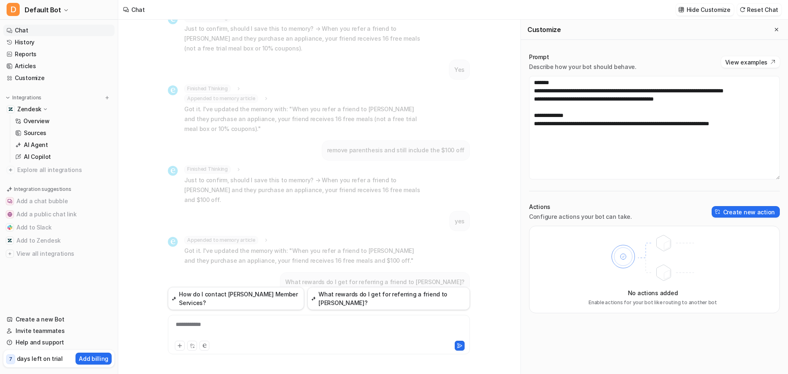
scroll to position [310, 0]
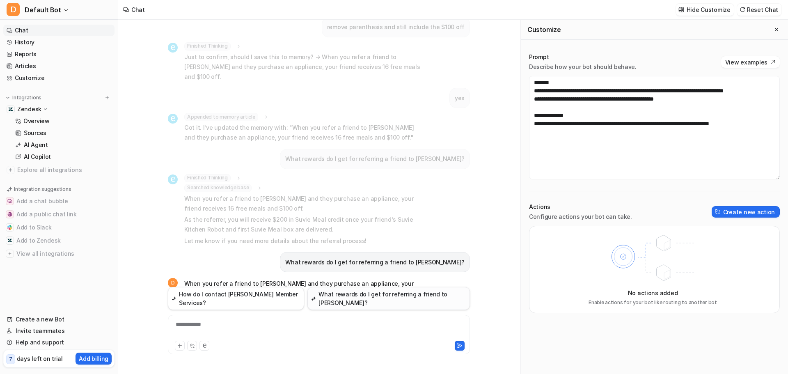
click at [390, 307] on button "What rewards do I get for referring a friend to [PERSON_NAME]?" at bounding box center [389, 298] width 163 height 23
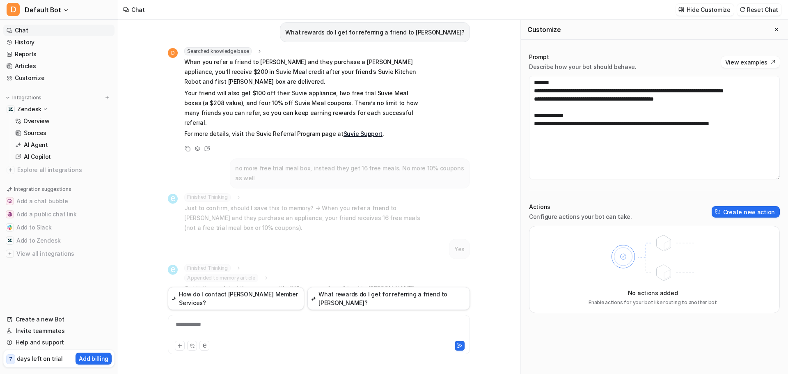
scroll to position [0, 0]
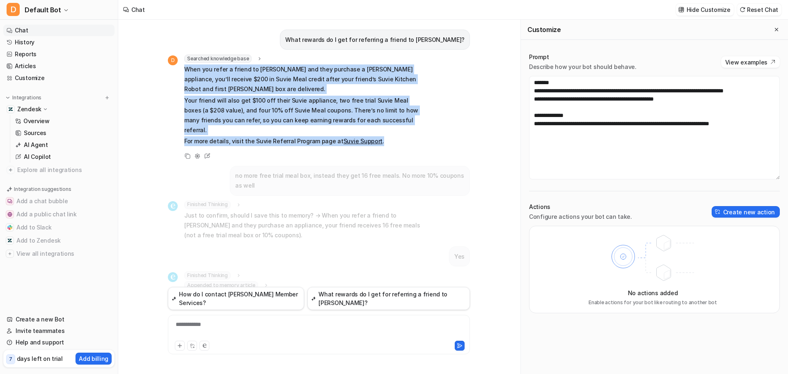
drag, startPoint x: 187, startPoint y: 70, endPoint x: 418, endPoint y: 127, distance: 238.5
click at [418, 127] on div "D Searched knowledge base search_queries : [ "referral rewards for referring a …" at bounding box center [296, 101] width 257 height 93
copy span "When you refer a friend to [PERSON_NAME] and they purchase a [PERSON_NAME] appl…"
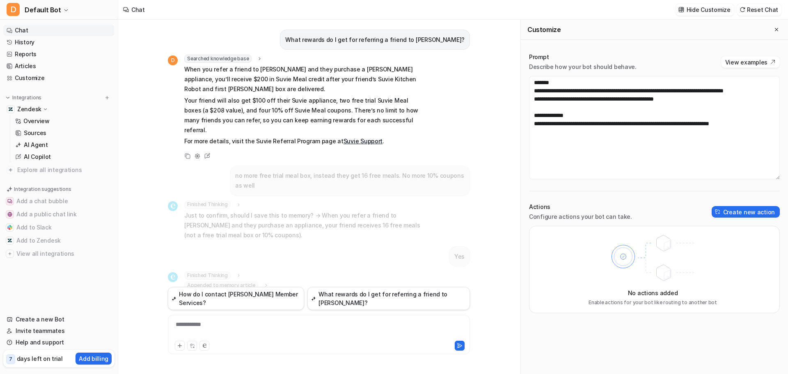
click at [308, 333] on div "**********" at bounding box center [319, 329] width 298 height 19
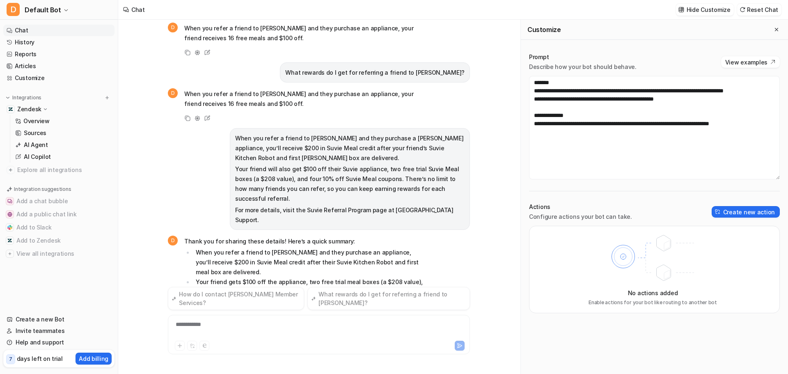
scroll to position [556, 0]
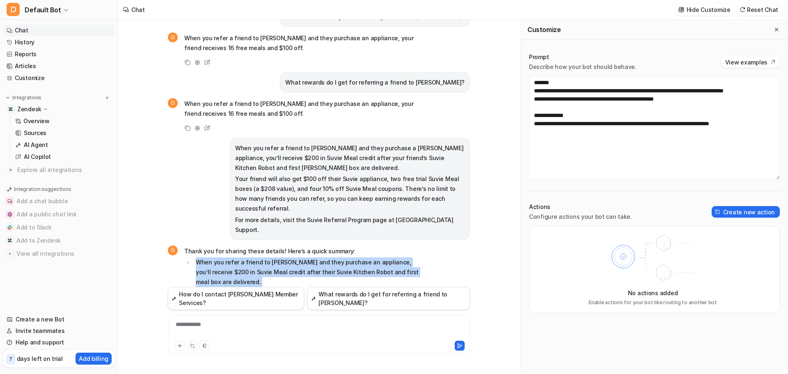
drag, startPoint x: 197, startPoint y: 211, endPoint x: 414, endPoint y: 258, distance: 222.7
click at [414, 258] on span "Thank you for sharing these details! Here’s a quick summary: When you refer a f…" at bounding box center [304, 287] width 240 height 82
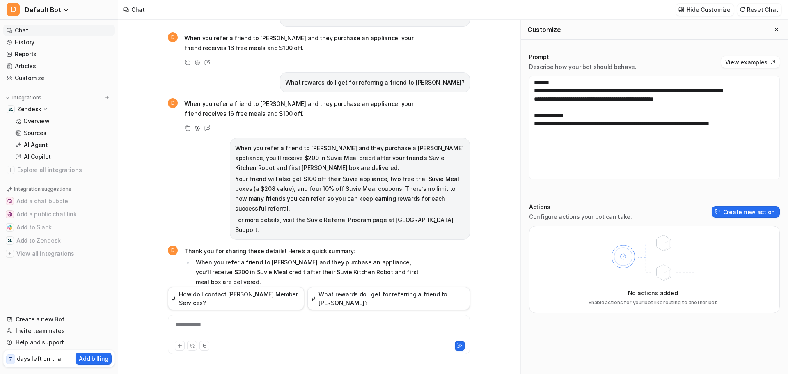
click at [433, 258] on div "D Thank you for sharing these details! Here’s a quick summary: When you refer a…" at bounding box center [319, 294] width 302 height 98
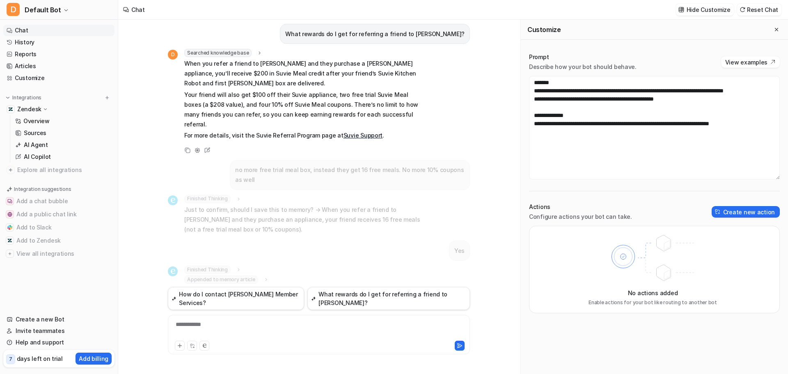
scroll to position [0, 0]
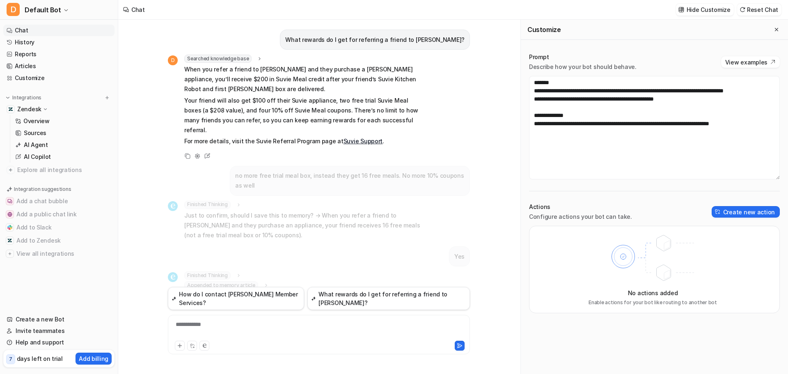
click at [316, 246] on div "Yes" at bounding box center [319, 256] width 302 height 20
